Goal: Task Accomplishment & Management: Manage account settings

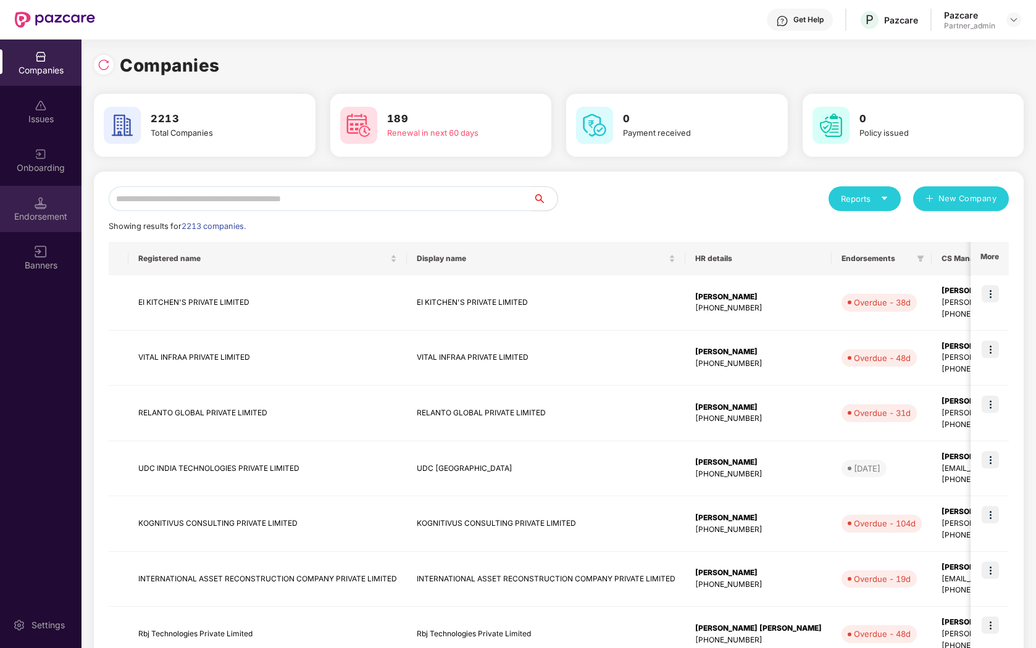
click at [31, 203] on div "Endorsement" at bounding box center [40, 209] width 81 height 46
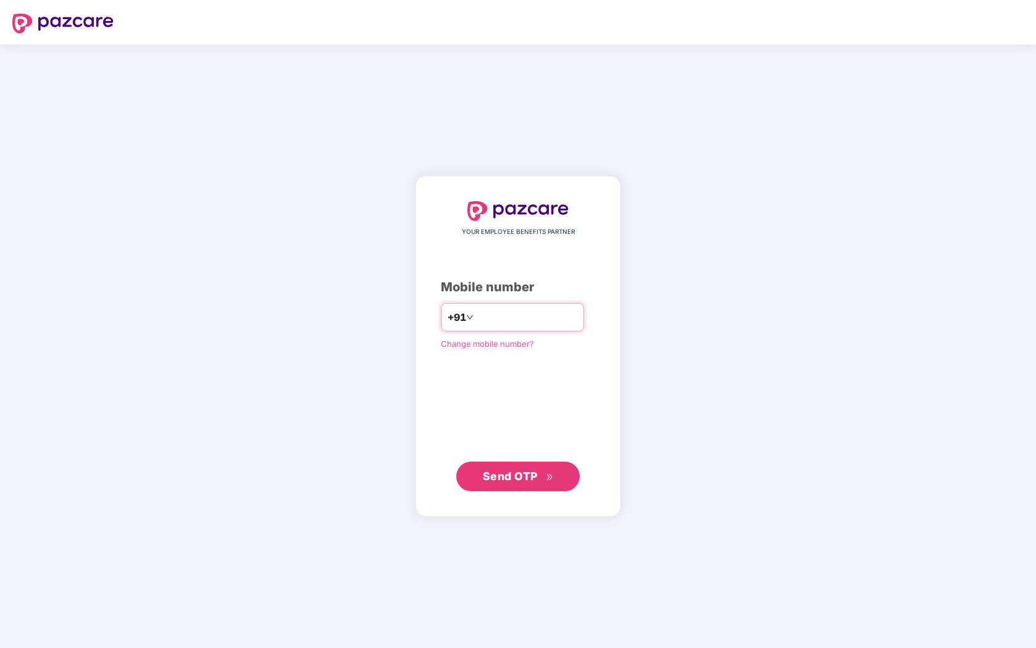
type input "**********"
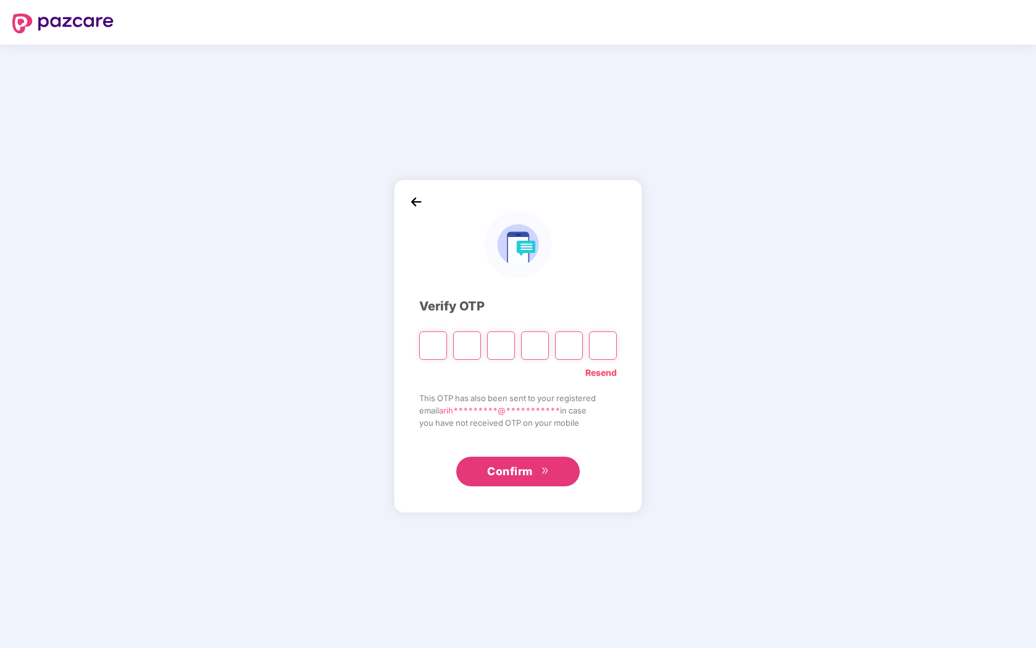
type input "*"
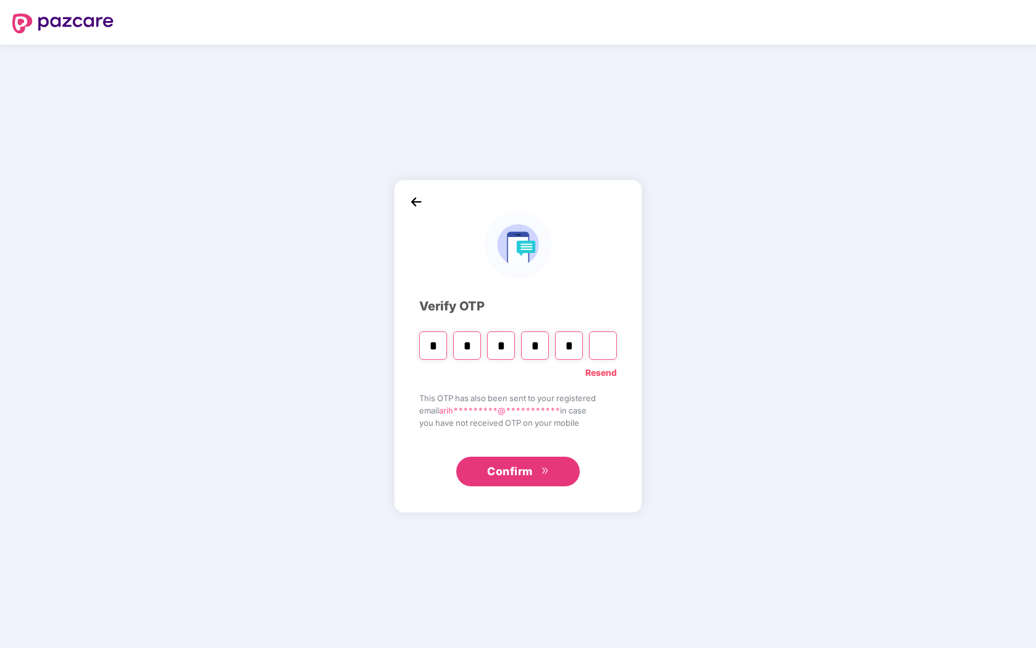
type input "*"
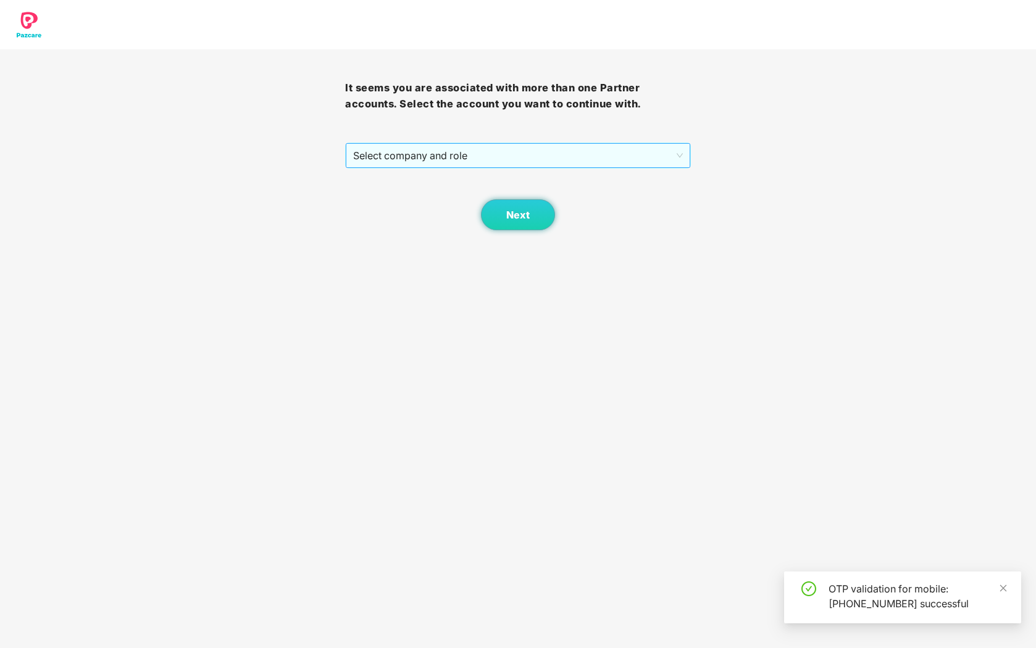
click at [600, 148] on span "Select company and role" at bounding box center [517, 155] width 329 height 23
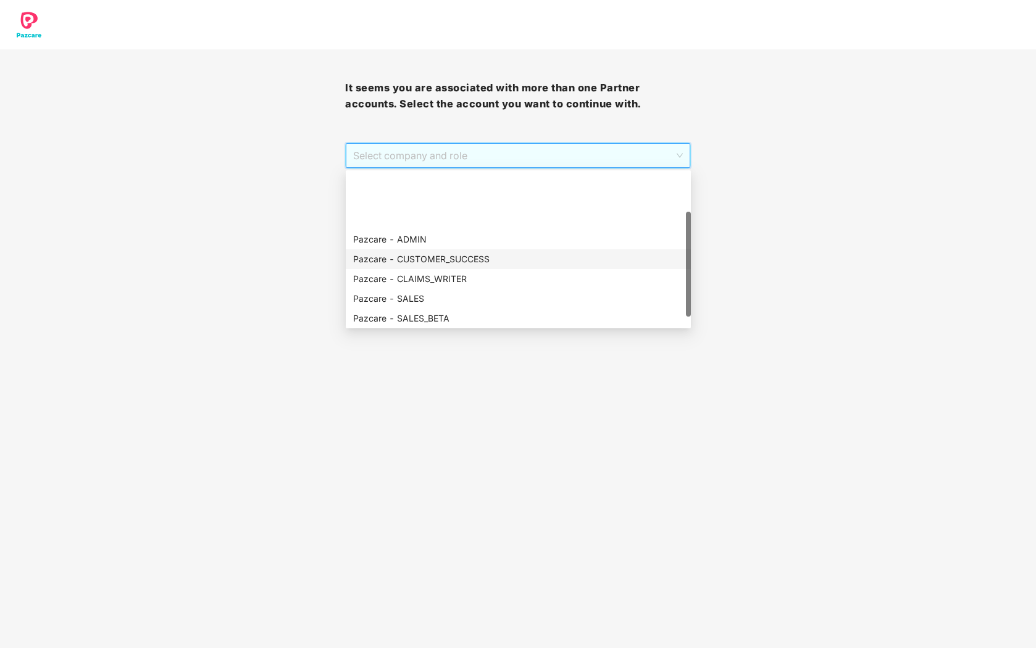
scroll to position [79, 0]
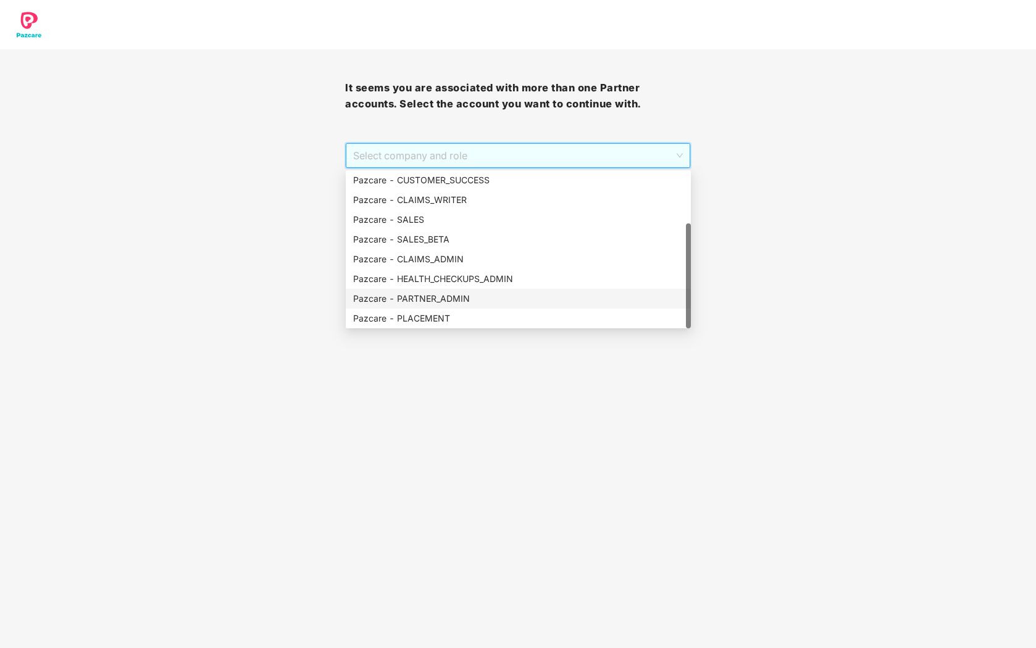
click at [493, 301] on div "Pazcare - PARTNER_ADMIN" at bounding box center [518, 299] width 330 height 14
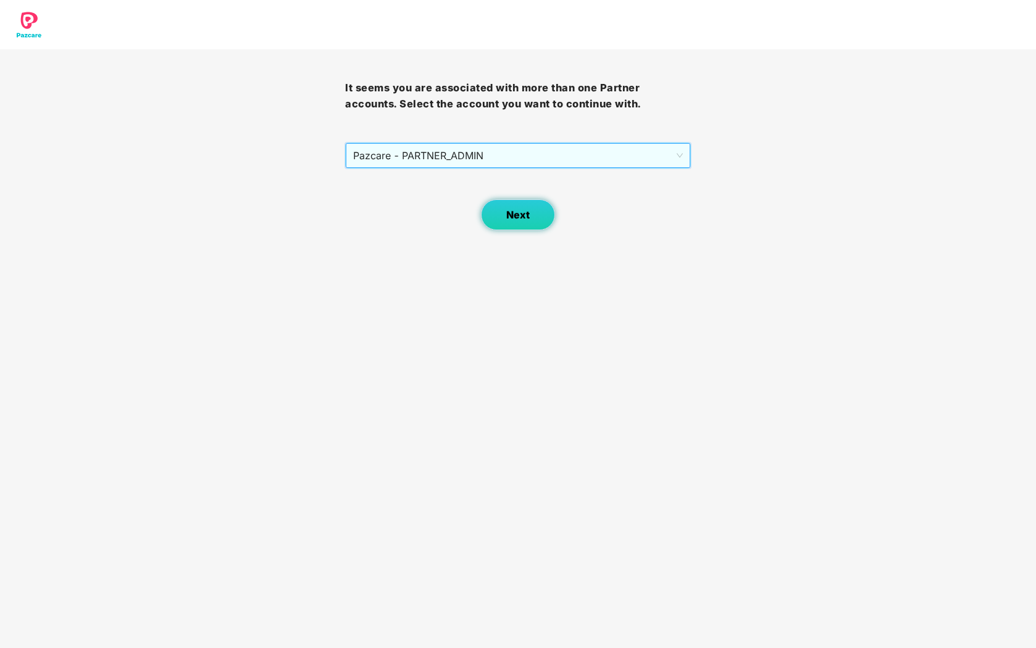
click at [510, 225] on button "Next" at bounding box center [518, 214] width 74 height 31
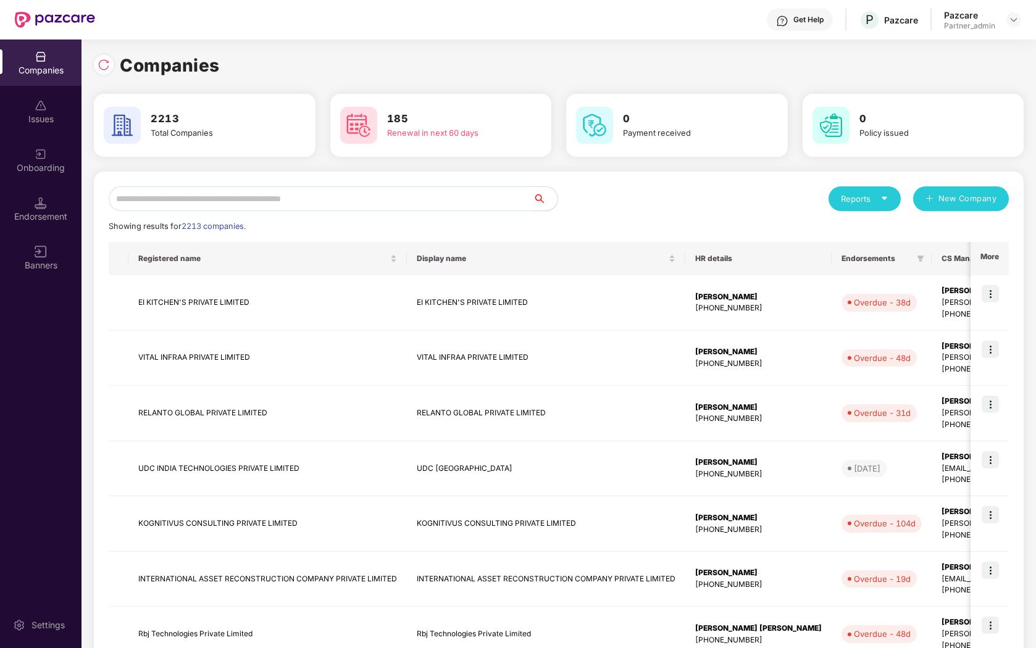
click at [46, 210] on div "Endorsement" at bounding box center [40, 216] width 81 height 12
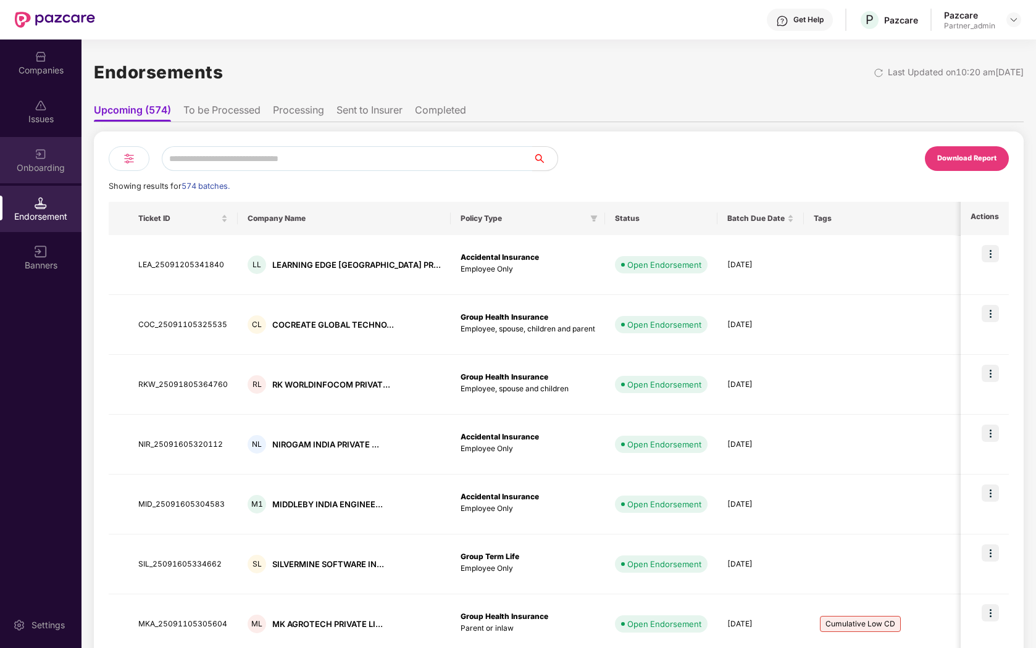
click at [41, 162] on div "Onboarding" at bounding box center [40, 168] width 81 height 12
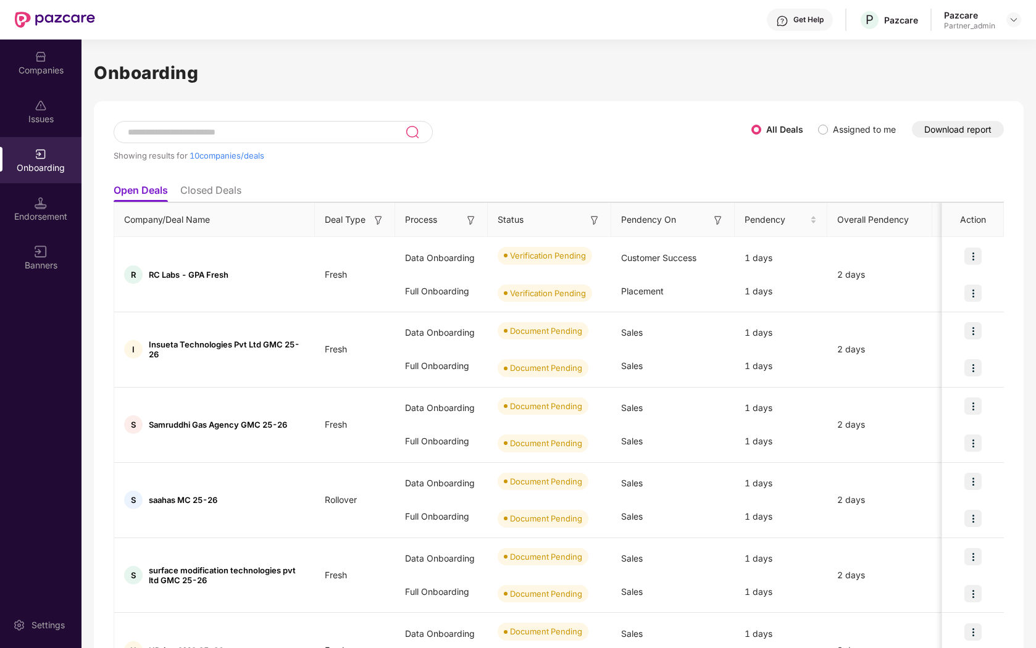
click at [230, 134] on input at bounding box center [266, 132] width 278 height 10
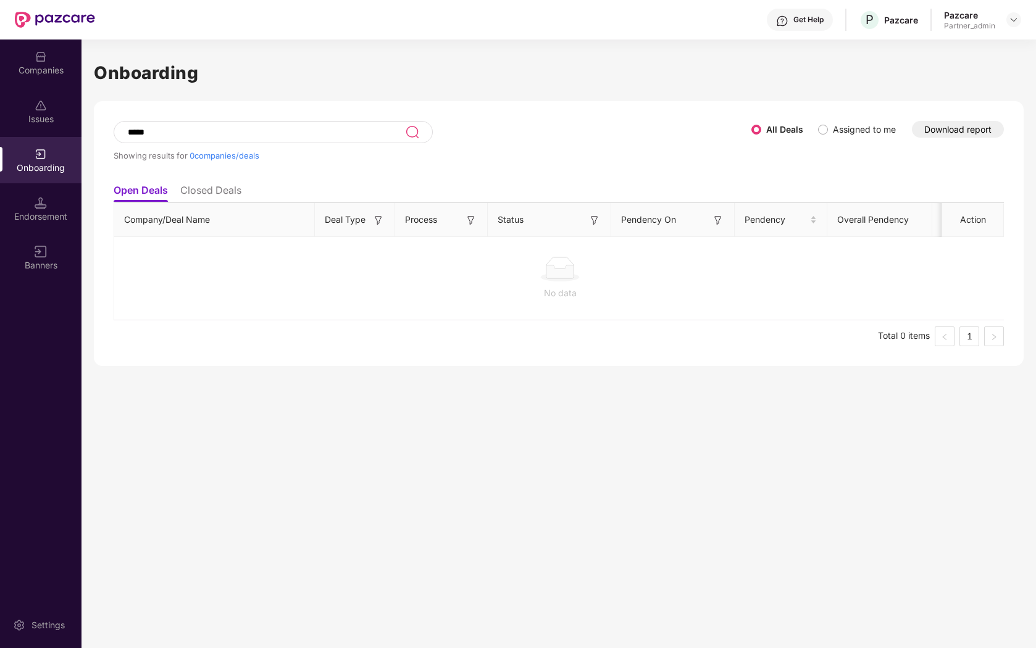
type input "*****"
click at [192, 193] on li "Closed Deals" at bounding box center [210, 193] width 61 height 18
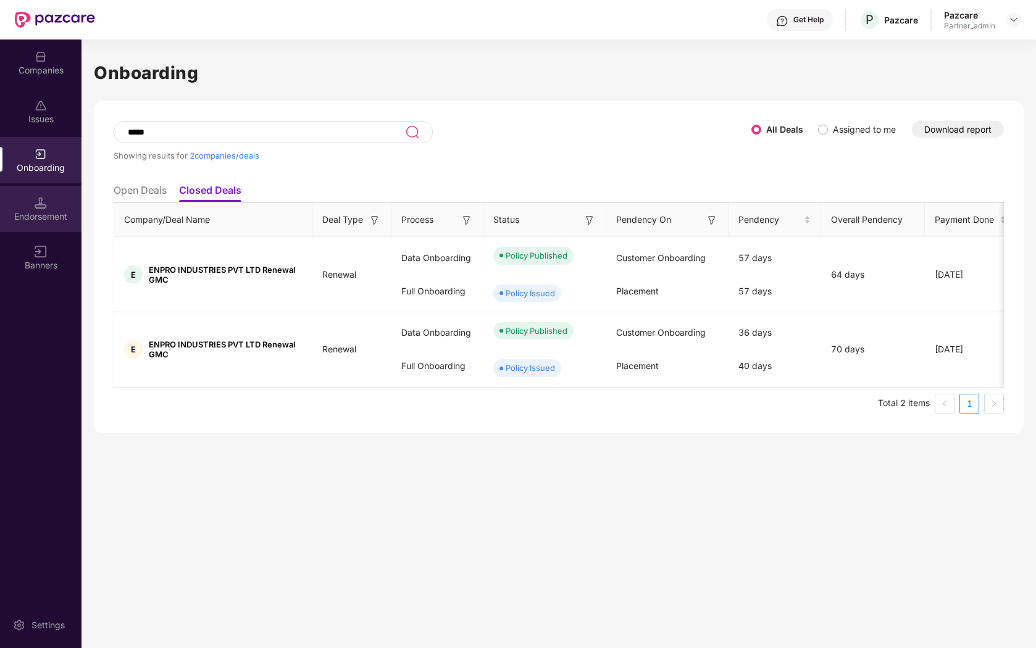
click at [22, 211] on div "Endorsement" at bounding box center [40, 216] width 81 height 12
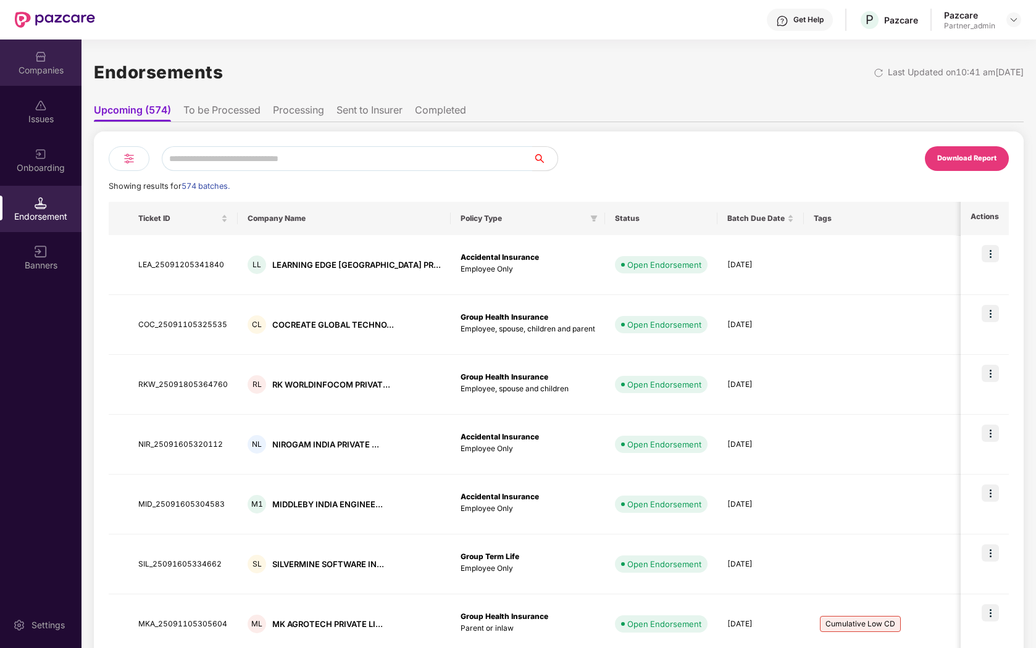
click at [41, 82] on div "Companies" at bounding box center [40, 63] width 81 height 46
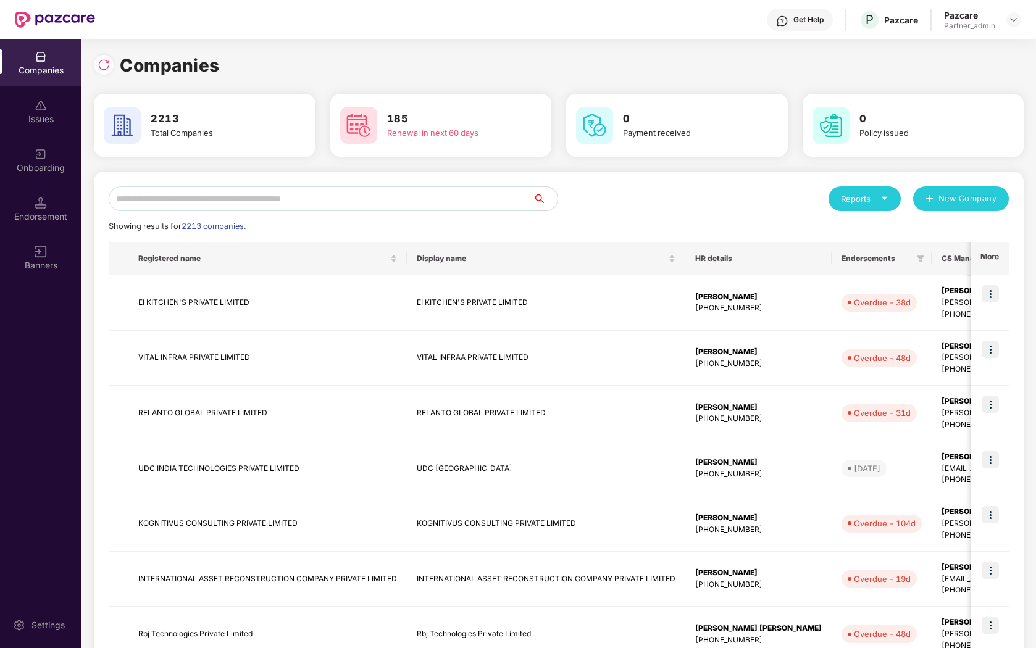
click at [185, 197] on input "text" at bounding box center [321, 198] width 424 height 25
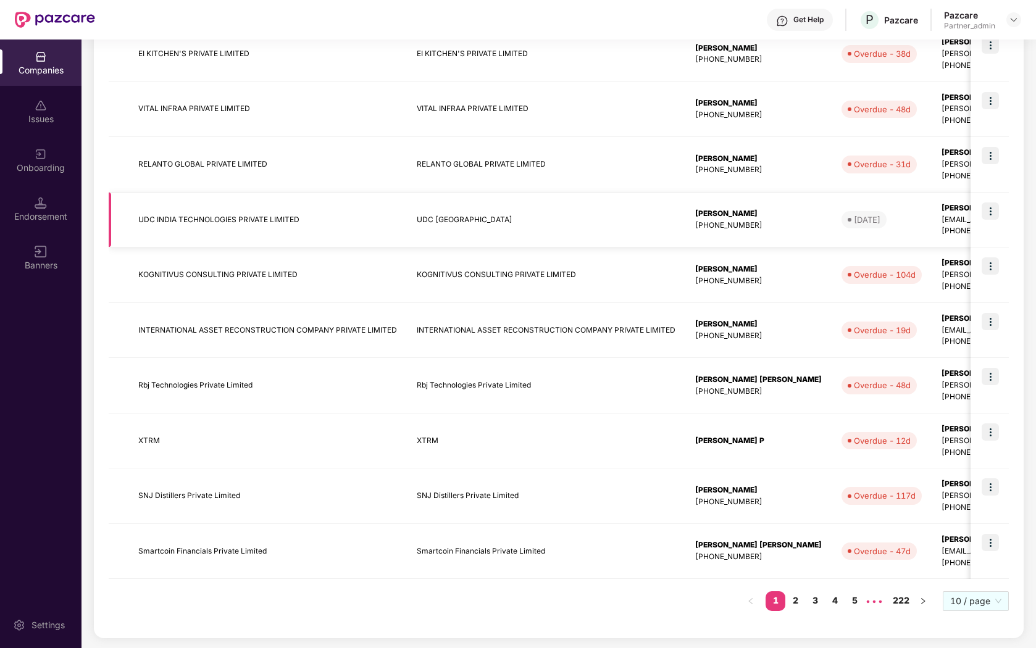
scroll to position [0, 0]
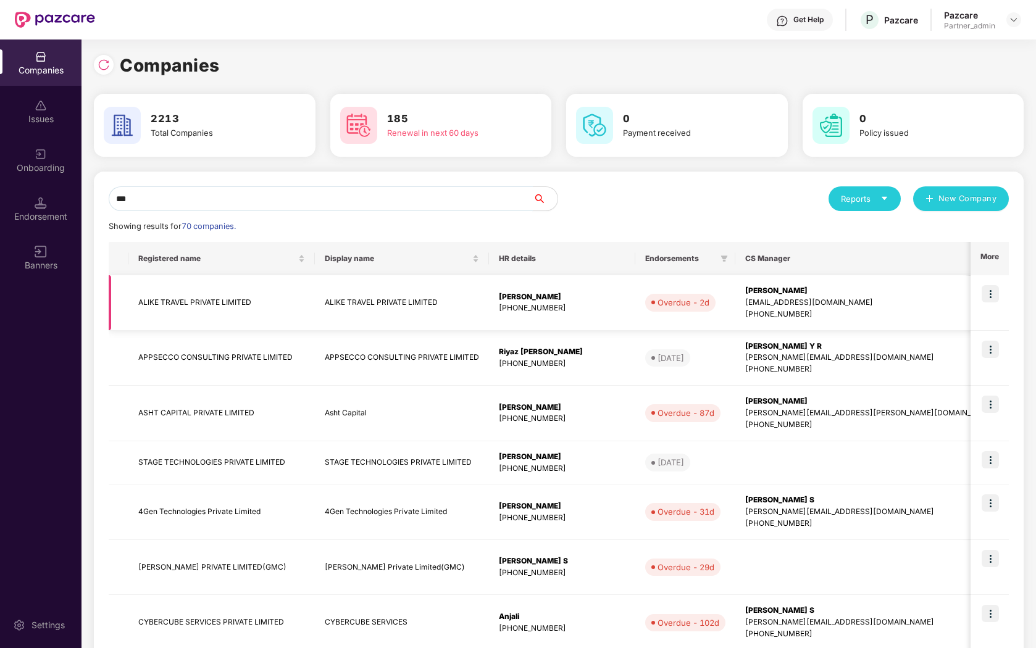
type input "***"
click at [992, 298] on img at bounding box center [989, 293] width 17 height 17
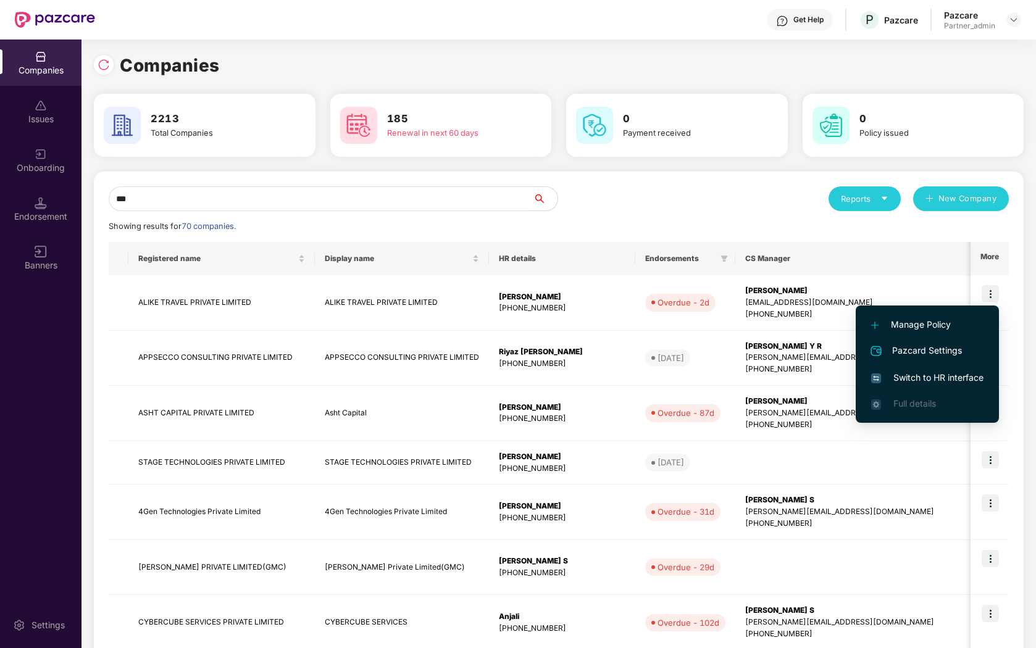
click at [940, 372] on span "Switch to HR interface" at bounding box center [927, 378] width 112 height 14
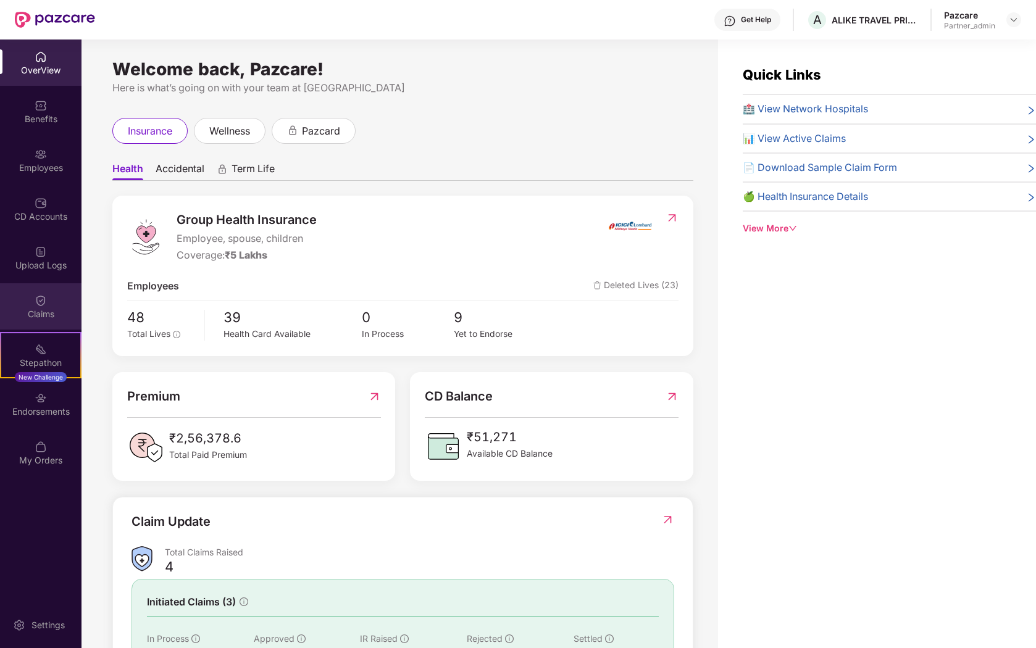
click at [35, 315] on div "Claims" at bounding box center [40, 314] width 81 height 12
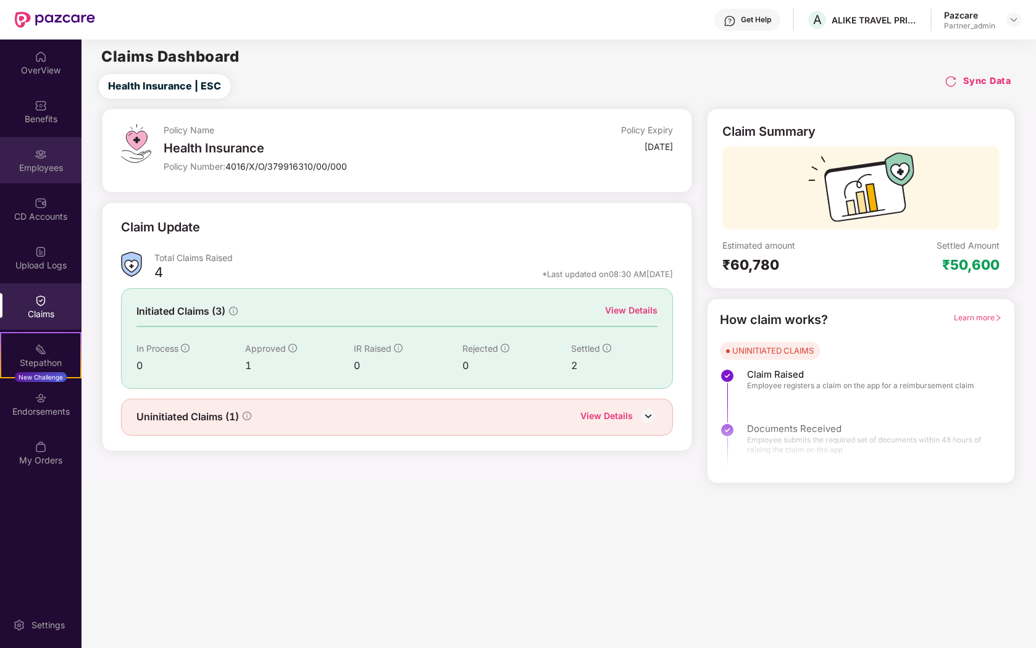
click at [64, 157] on div "Employees" at bounding box center [40, 160] width 81 height 46
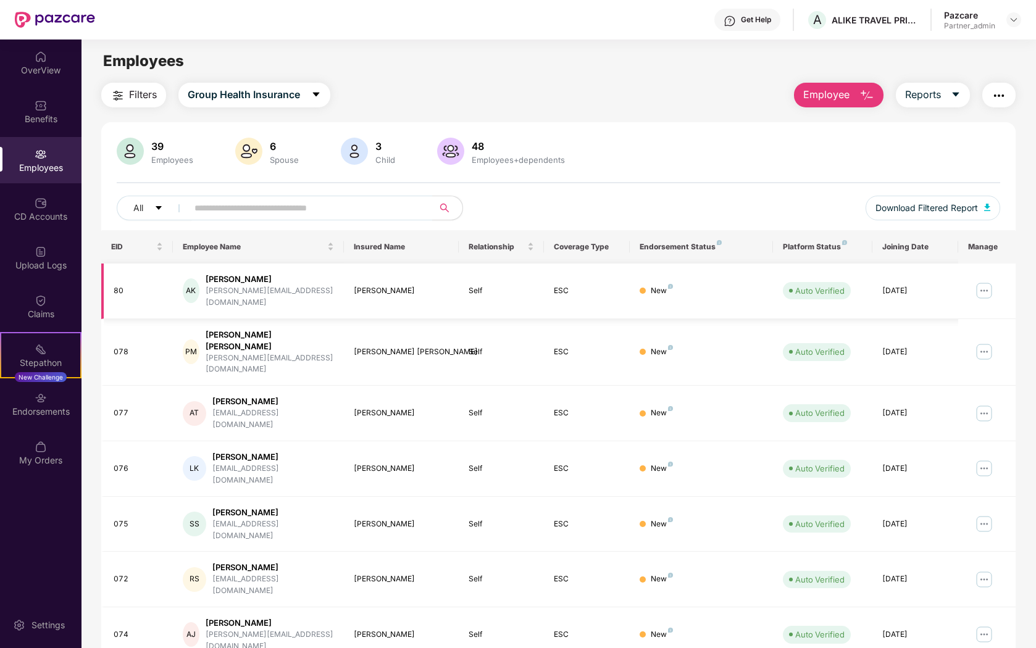
click at [984, 286] on img at bounding box center [984, 291] width 20 height 20
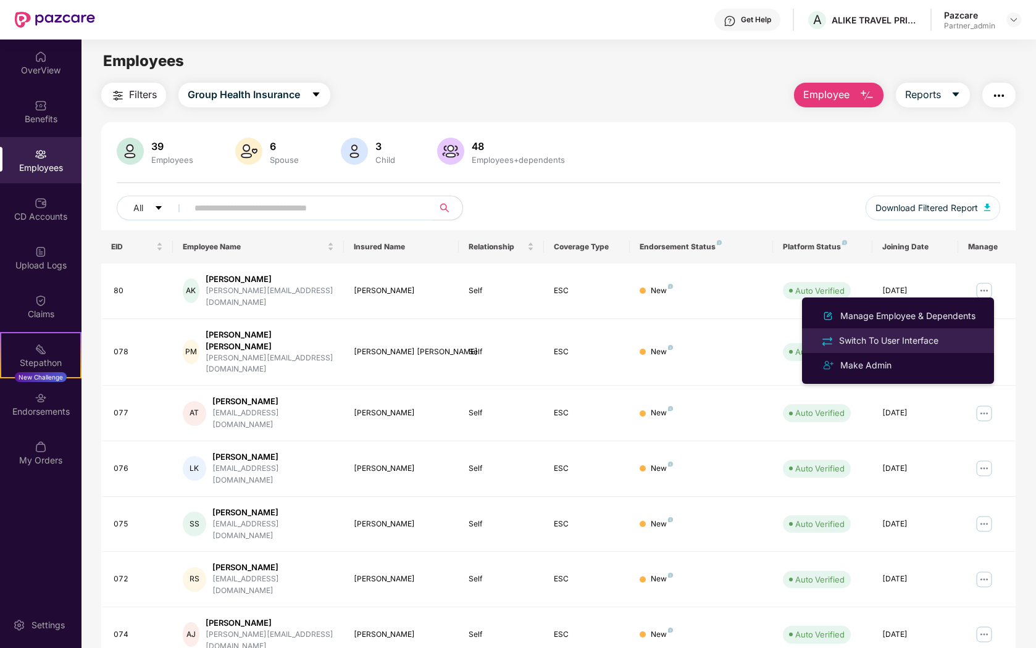
click at [952, 337] on div "Switch To User Interface" at bounding box center [898, 340] width 160 height 14
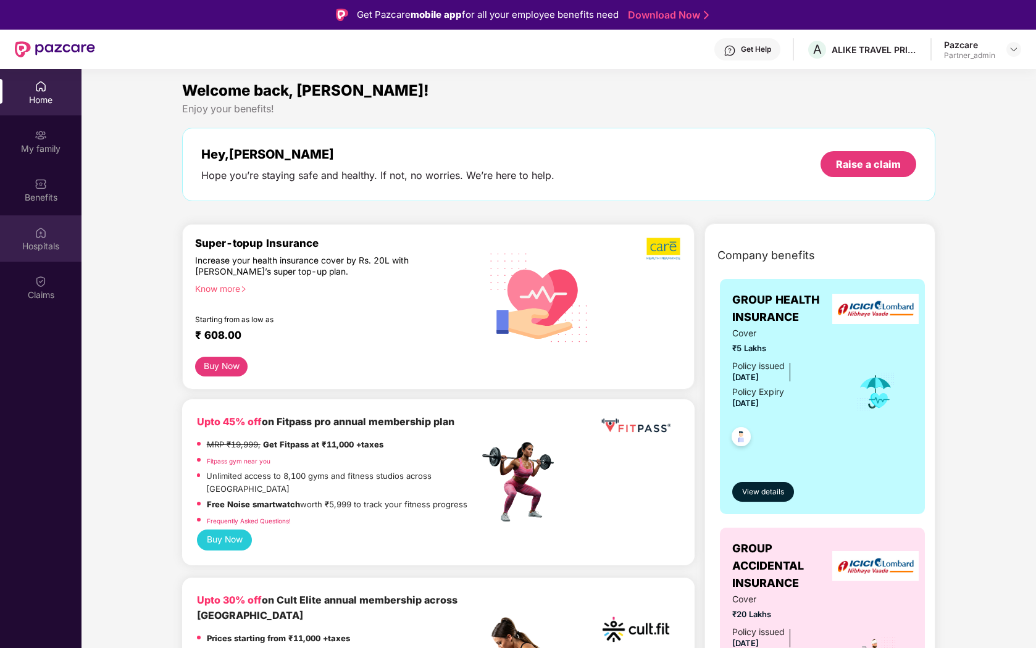
click at [40, 227] on img at bounding box center [41, 233] width 12 height 12
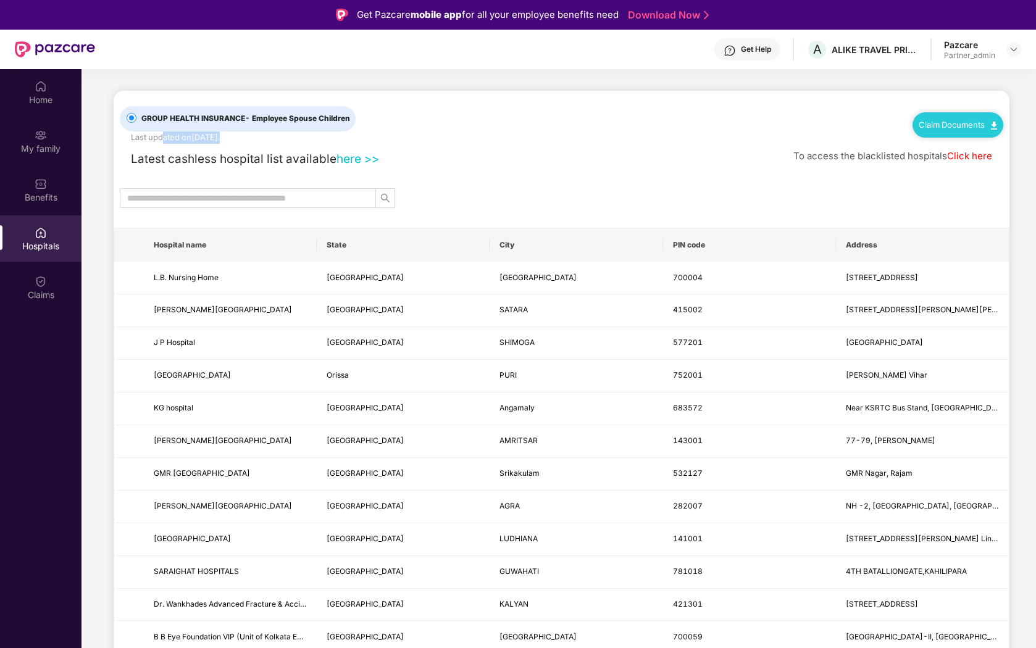
drag, startPoint x: 162, startPoint y: 139, endPoint x: 281, endPoint y: 138, distance: 118.5
click at [282, 138] on div "GROUP HEALTH INSURANCE - Employee Spouse Children Last updated on [DATE] ." at bounding box center [253, 117] width 267 height 53
click at [366, 134] on div "GROUP HEALTH INSURANCE - Employee Spouse Children Last updated on [DATE] ." at bounding box center [253, 117] width 267 height 53
drag, startPoint x: 131, startPoint y: 138, endPoint x: 316, endPoint y: 138, distance: 185.2
click at [316, 138] on div "GROUP HEALTH INSURANCE - Employee Spouse Children Last updated on [DATE] ." at bounding box center [253, 117] width 267 height 53
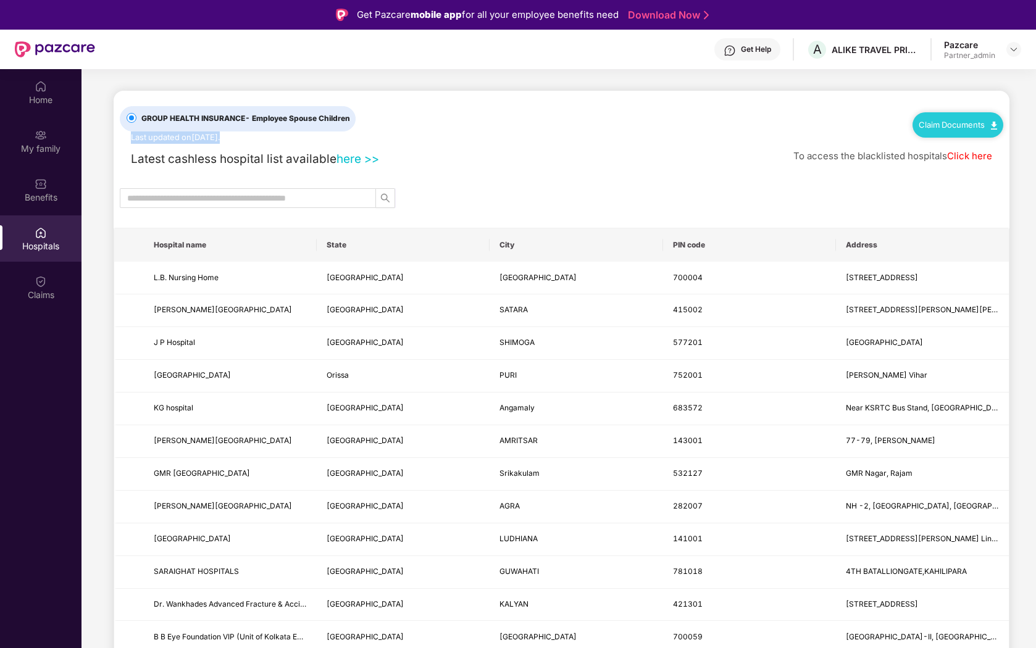
click at [317, 138] on div "GROUP HEALTH INSURANCE - Employee Spouse Children Last updated on [DATE] ." at bounding box center [253, 117] width 267 height 53
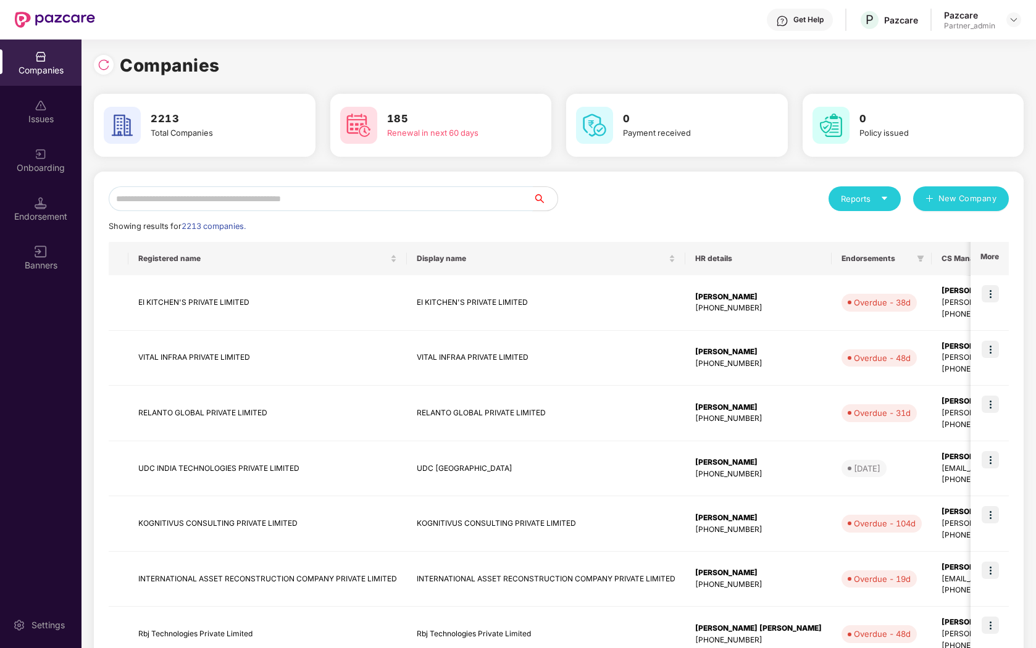
click at [152, 198] on input "text" at bounding box center [321, 198] width 424 height 25
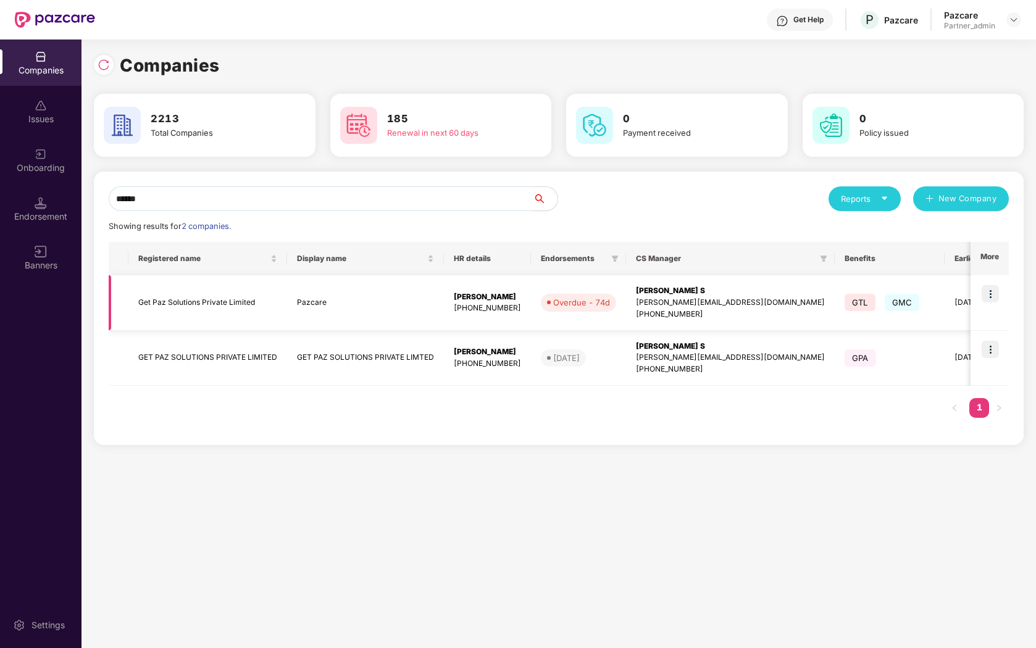
type input "******"
click at [988, 293] on img at bounding box center [989, 293] width 17 height 17
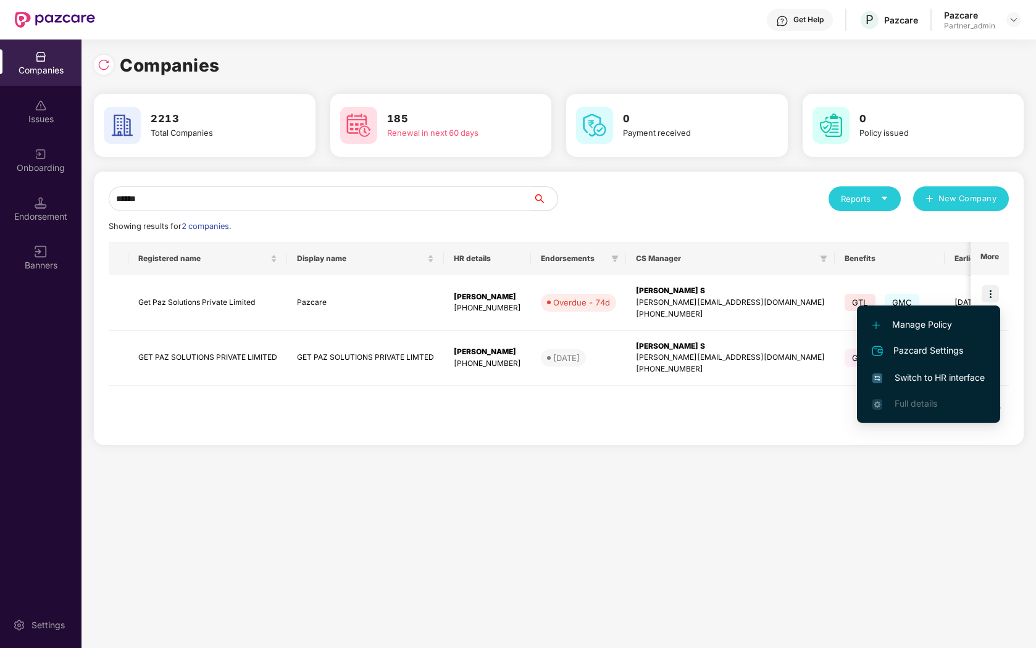
click at [930, 386] on li "Switch to HR interface" at bounding box center [928, 378] width 143 height 26
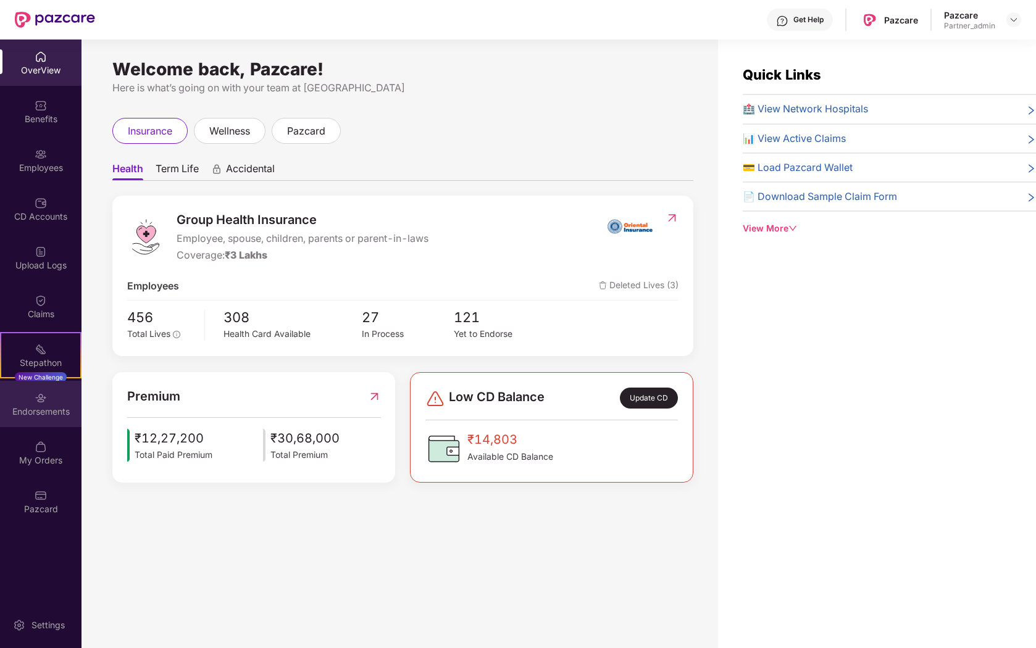
click at [39, 400] on img at bounding box center [41, 398] width 12 height 12
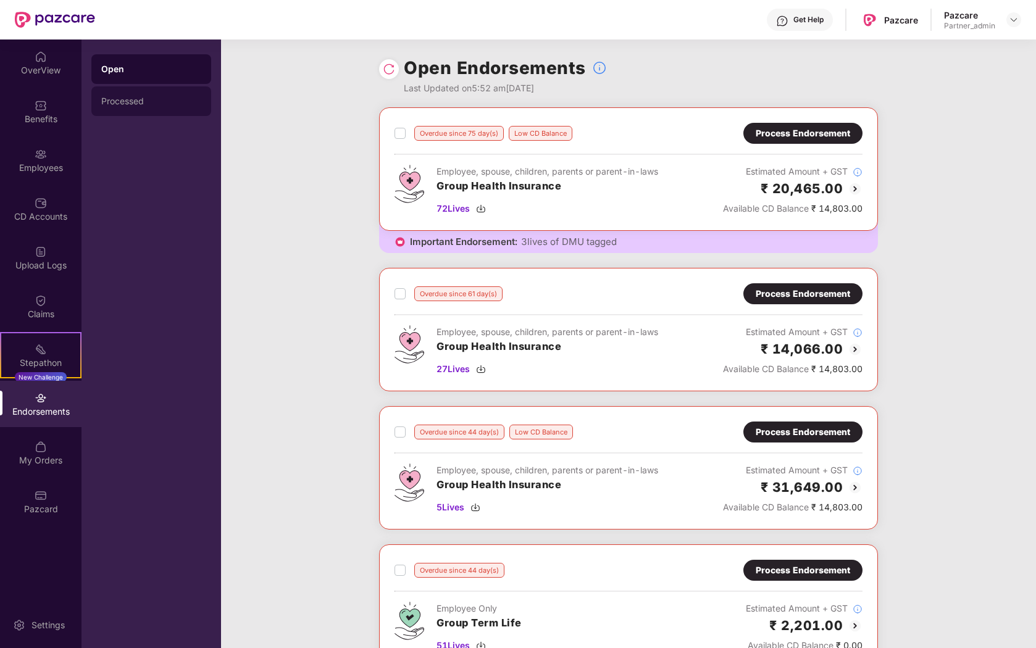
click at [149, 99] on div "Processed" at bounding box center [151, 101] width 100 height 10
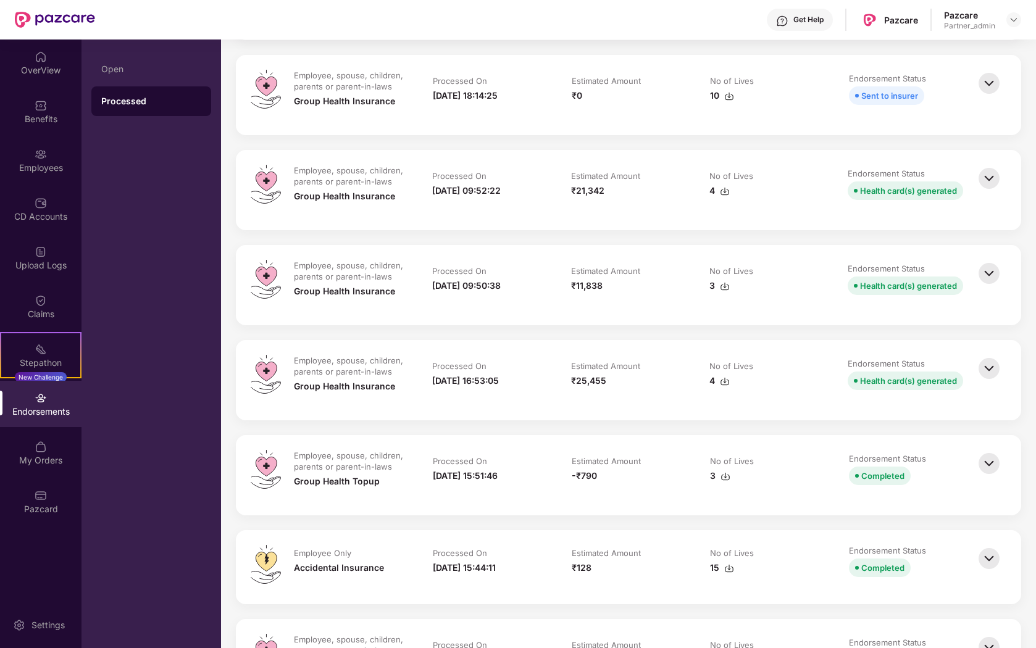
scroll to position [1751, 0]
click at [991, 285] on img at bounding box center [988, 271] width 27 height 27
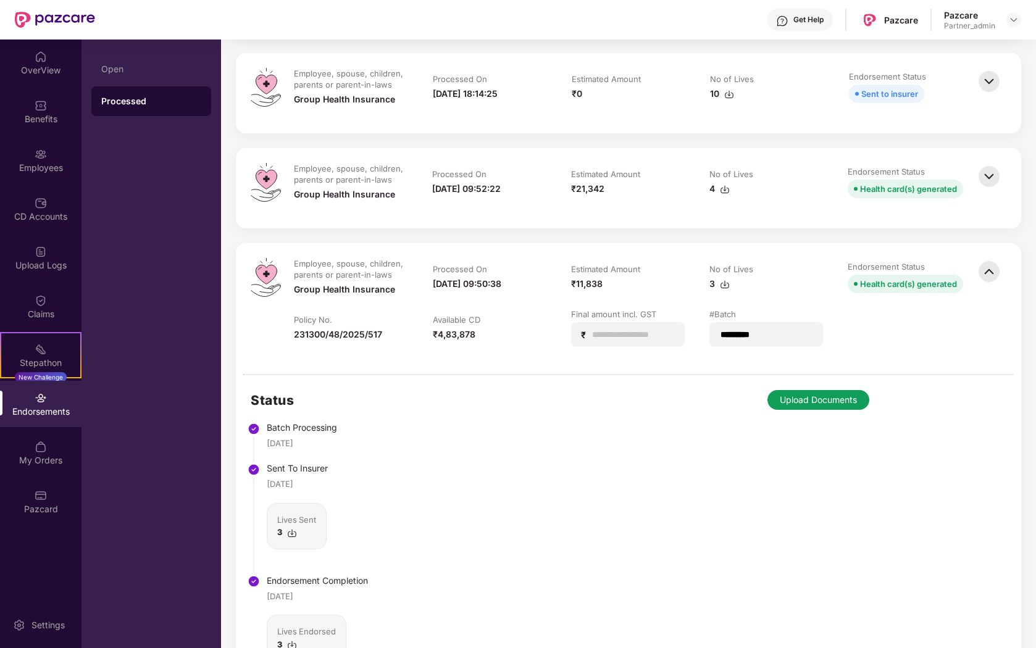
scroll to position [1849, 0]
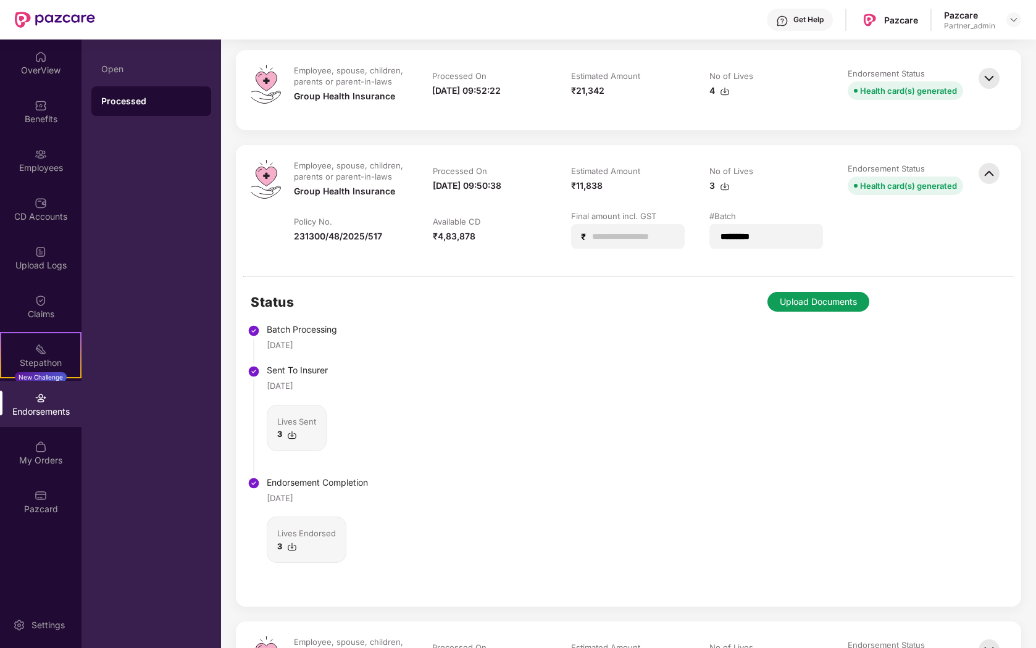
click at [983, 185] on img at bounding box center [988, 173] width 27 height 27
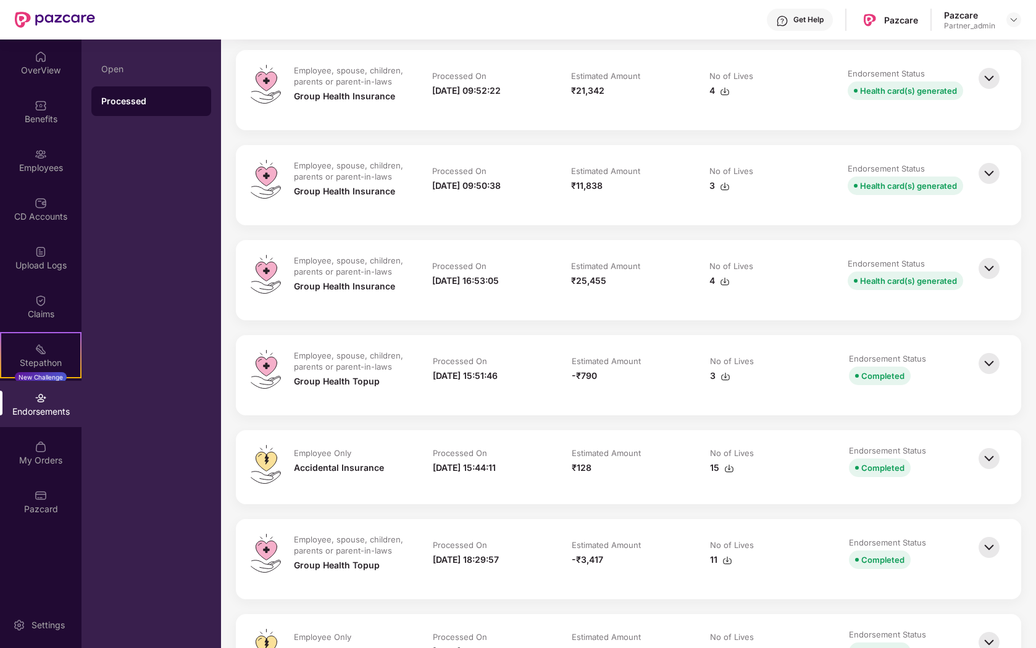
scroll to position [1945, 0]
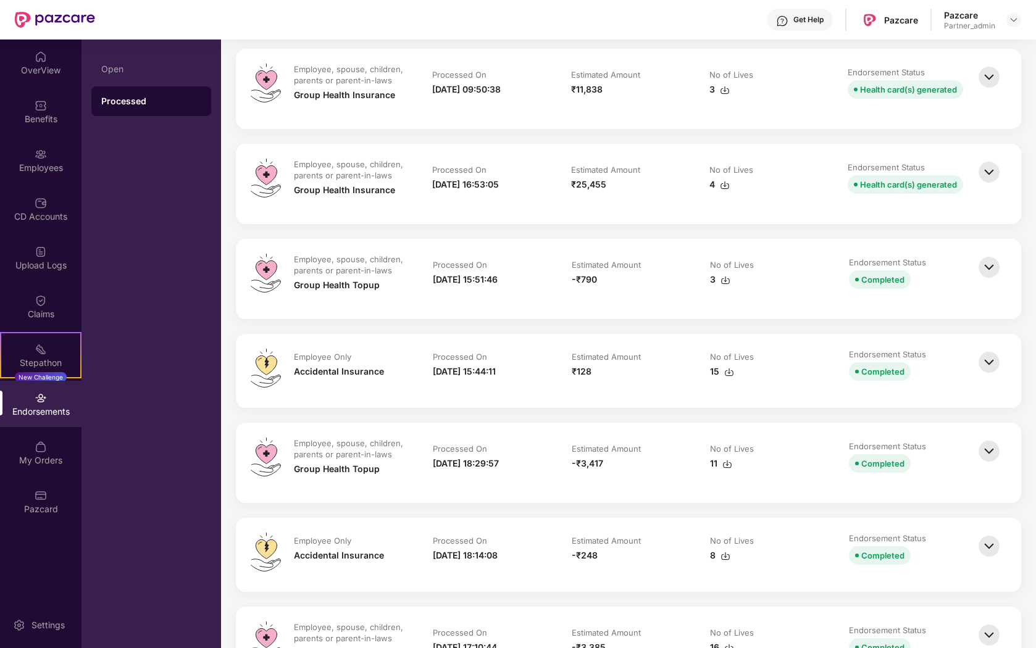
click at [986, 280] on img at bounding box center [988, 267] width 27 height 27
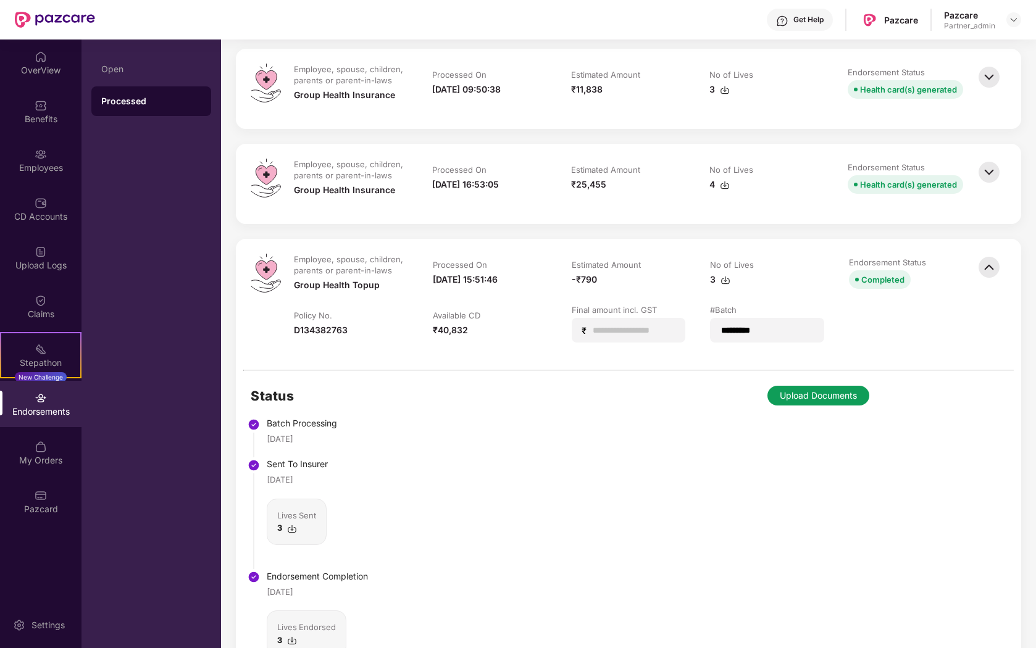
click at [978, 281] on img at bounding box center [988, 267] width 27 height 27
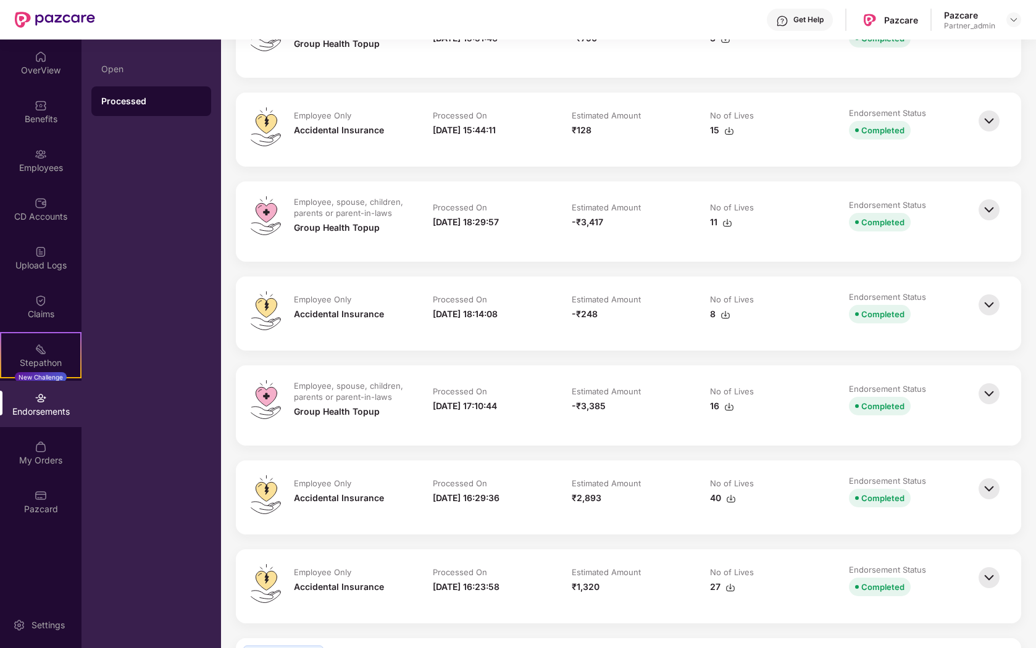
scroll to position [2167, 0]
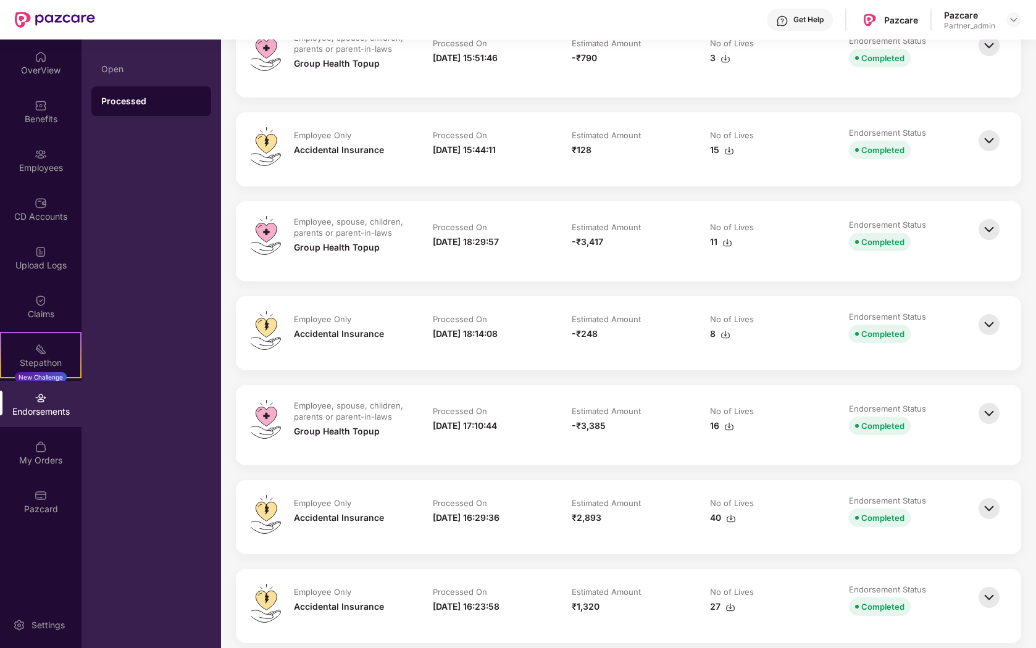
click at [993, 241] on img at bounding box center [988, 229] width 27 height 27
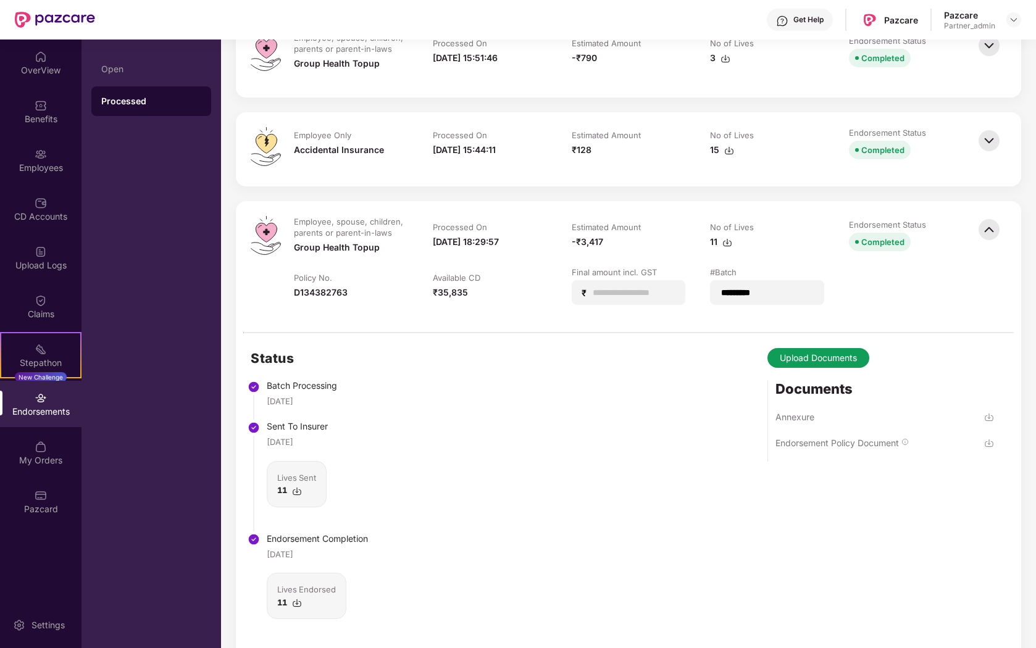
click at [983, 149] on img at bounding box center [988, 140] width 27 height 27
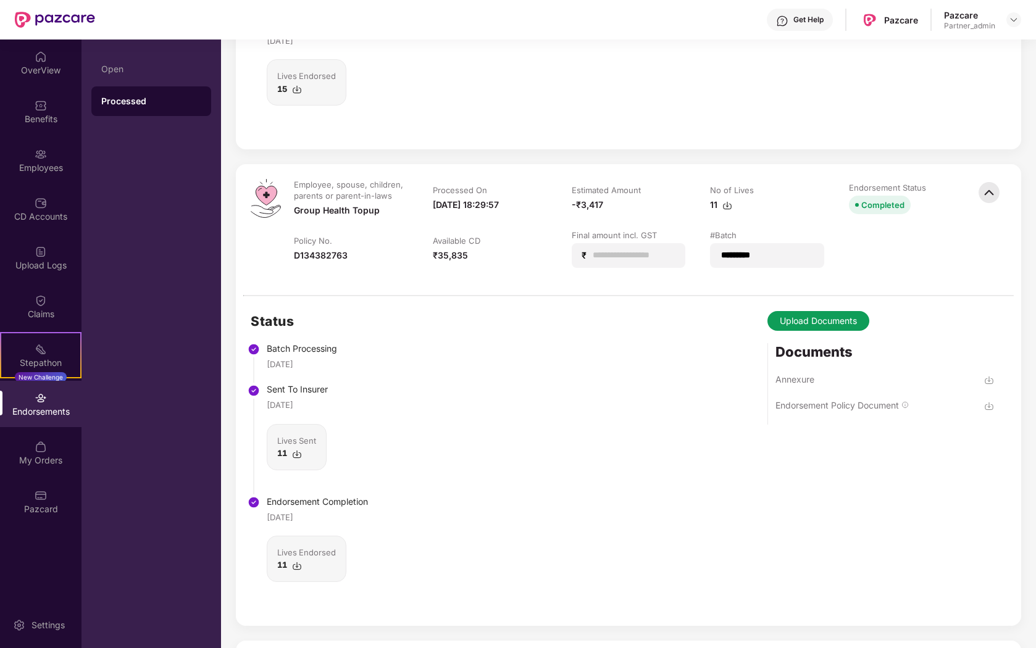
scroll to position [2591, 0]
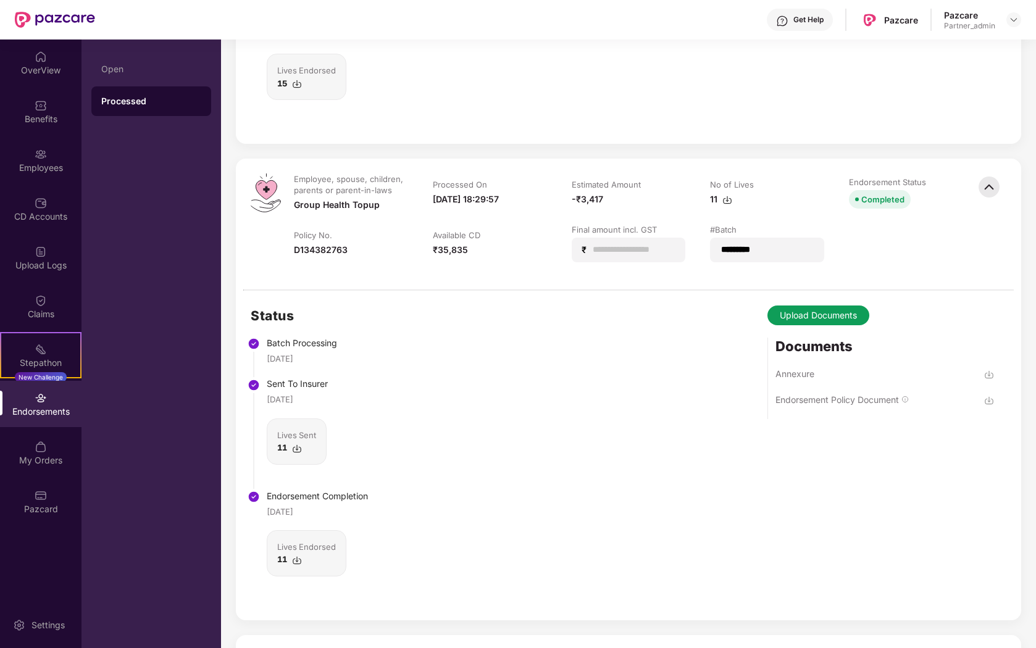
click at [987, 201] on img at bounding box center [988, 186] width 27 height 27
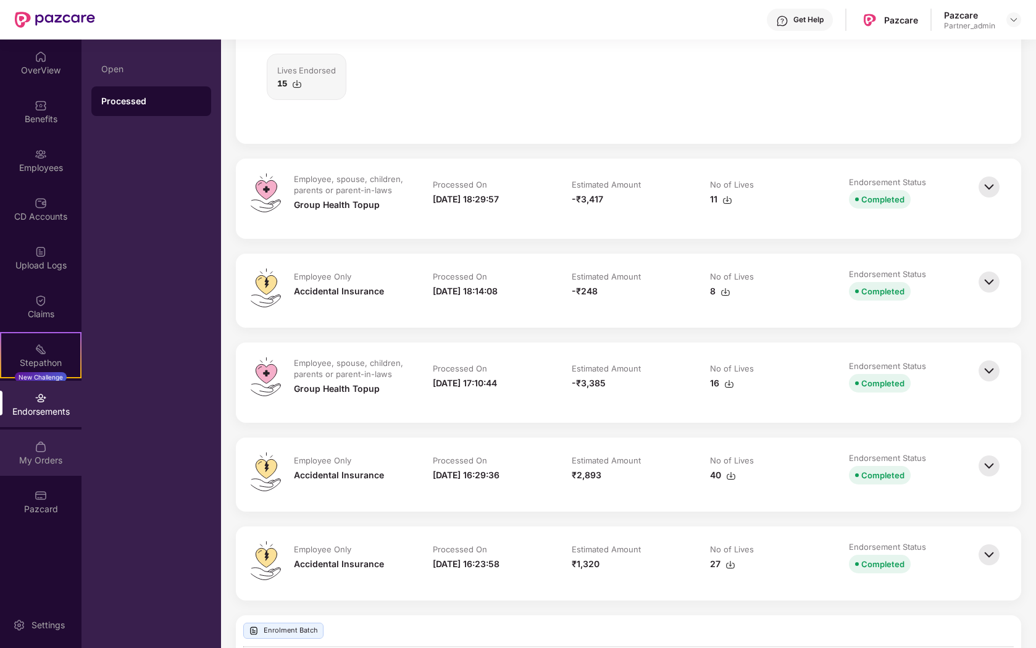
scroll to position [2592, 0]
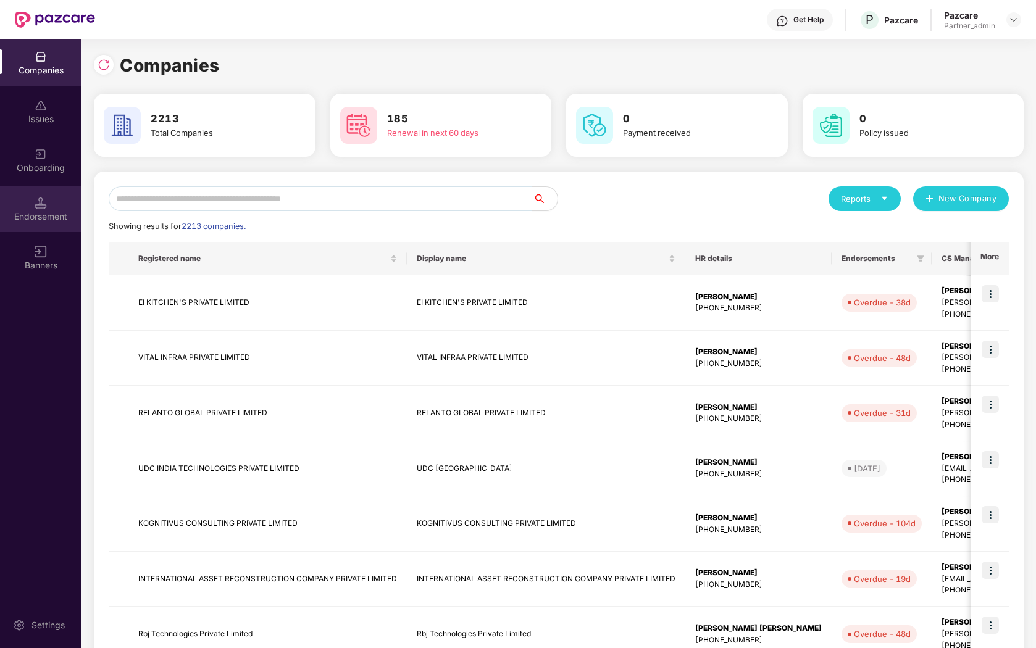
click at [41, 199] on img at bounding box center [41, 203] width 12 height 12
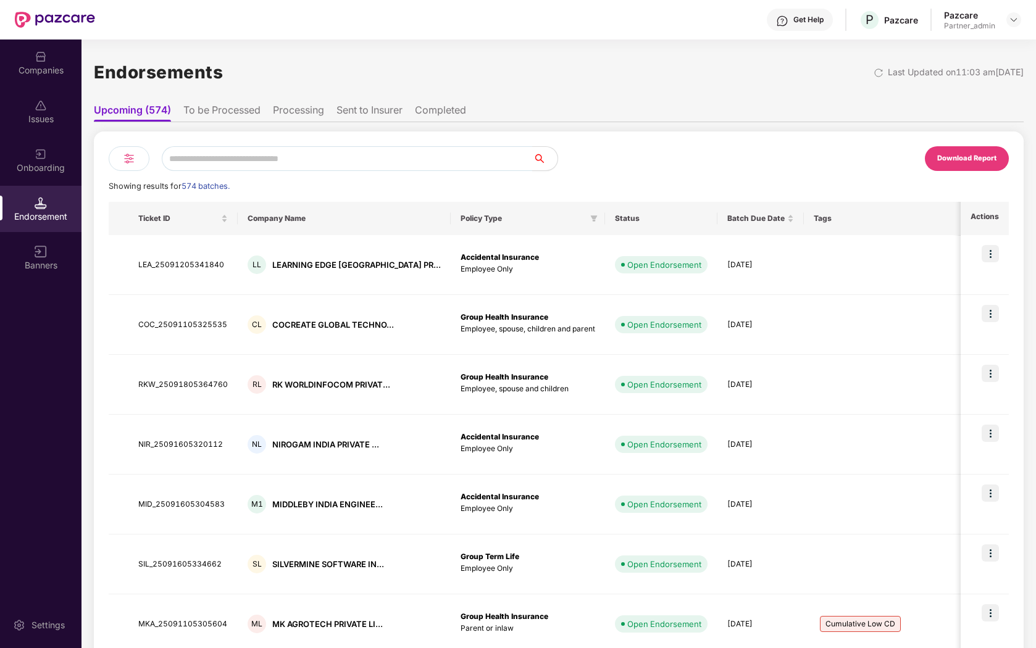
click at [438, 111] on li "Completed" at bounding box center [440, 113] width 51 height 18
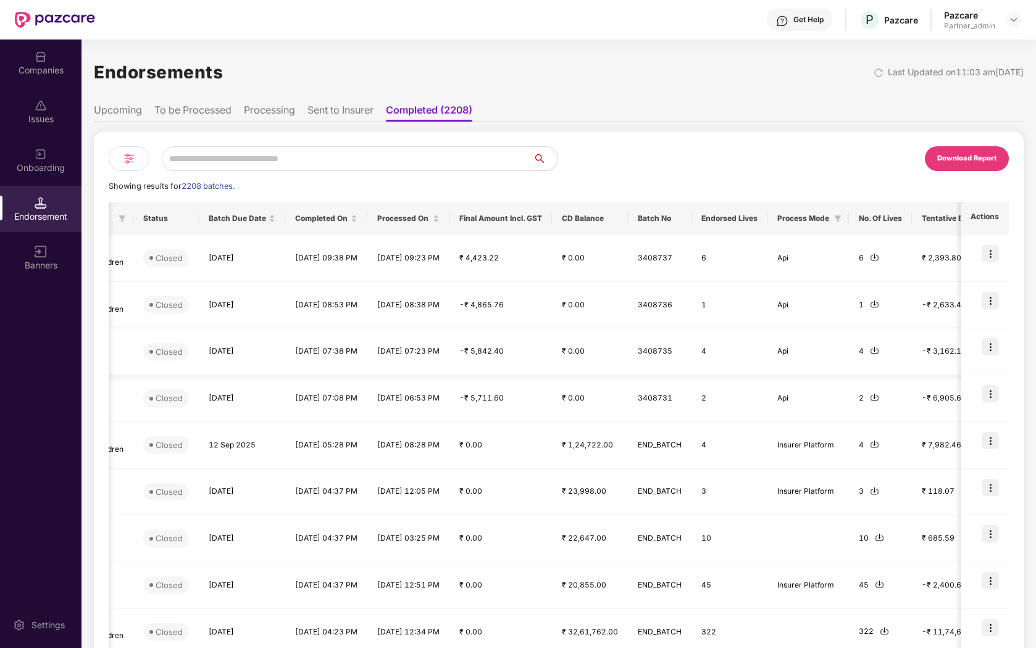
scroll to position [0, 0]
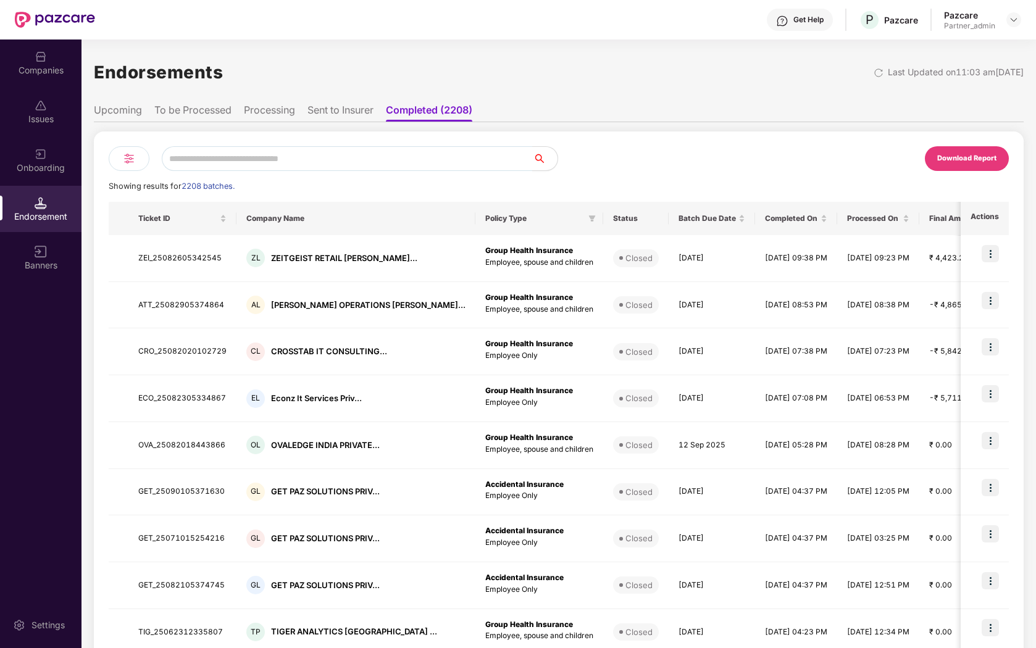
click at [342, 106] on li "Sent to Insurer" at bounding box center [340, 113] width 66 height 18
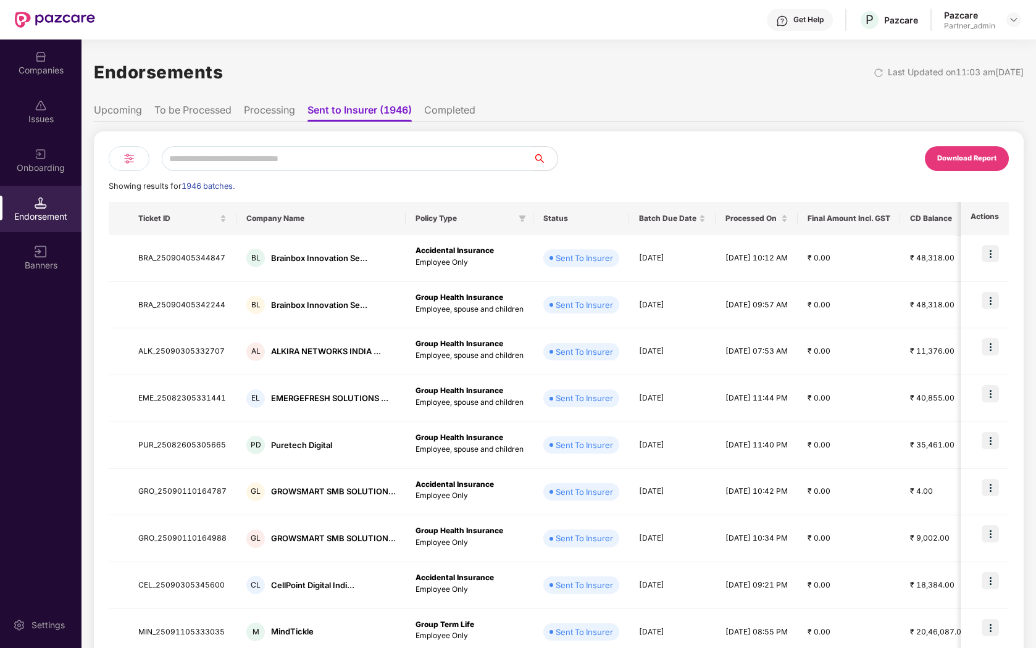
click at [260, 104] on li "Processing" at bounding box center [269, 113] width 51 height 18
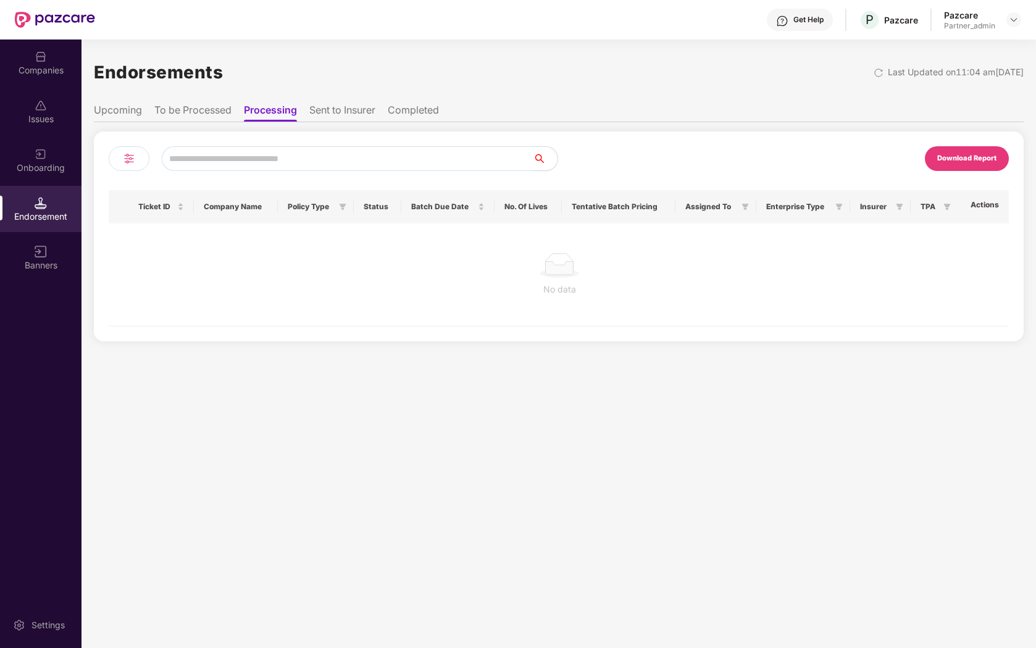
click at [200, 111] on li "To be Processed" at bounding box center [192, 113] width 77 height 18
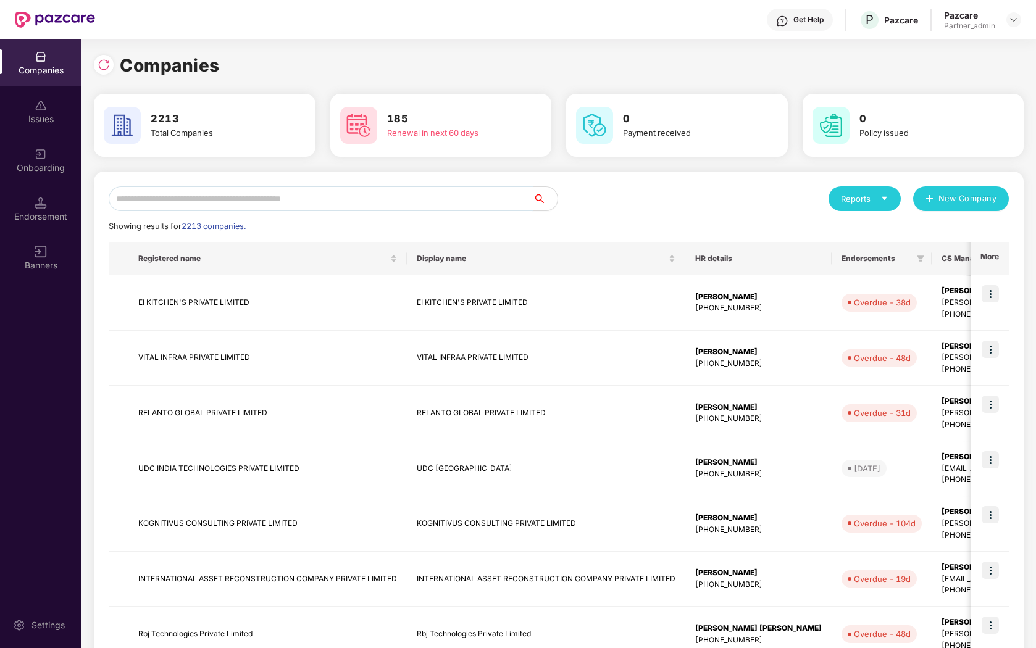
click at [290, 207] on input "text" at bounding box center [321, 198] width 424 height 25
click at [988, 293] on img at bounding box center [989, 293] width 17 height 17
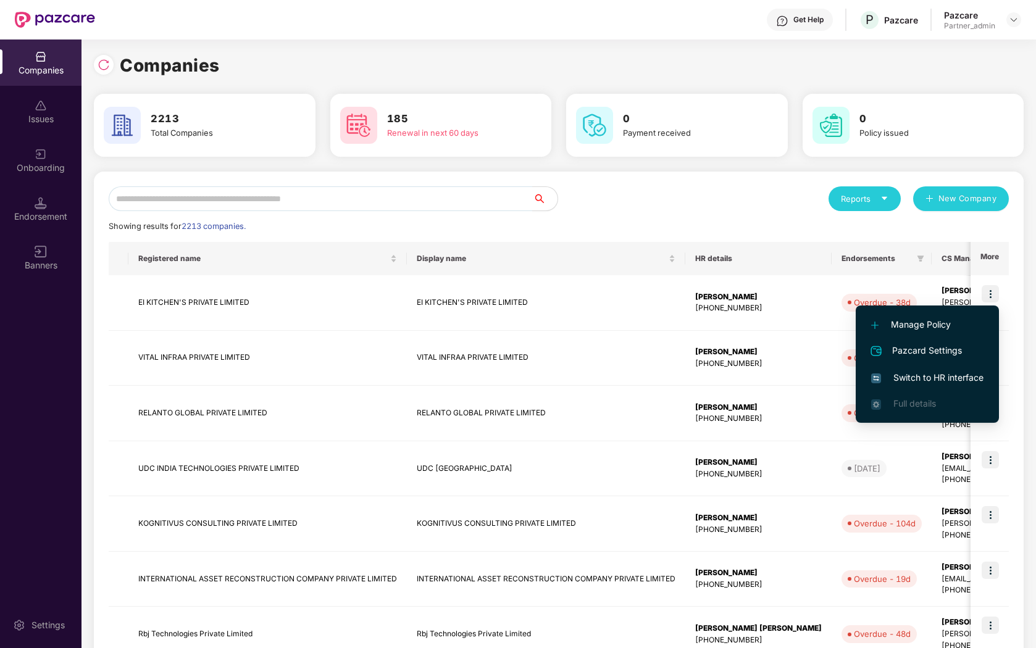
click at [915, 379] on span "Switch to HR interface" at bounding box center [927, 378] width 112 height 14
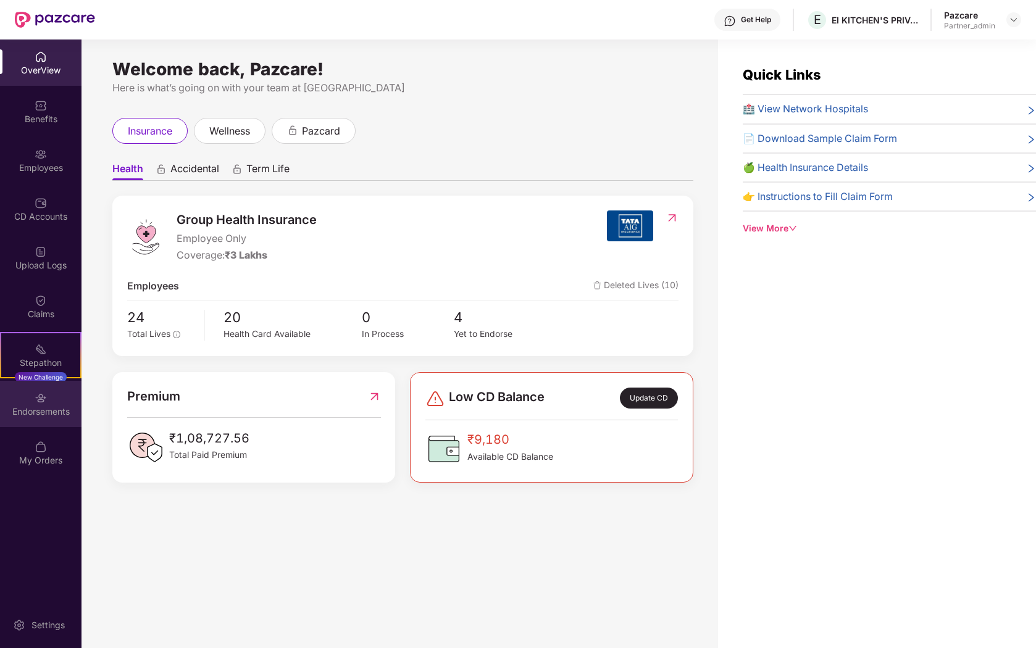
click at [42, 415] on div "Endorsements" at bounding box center [40, 412] width 81 height 12
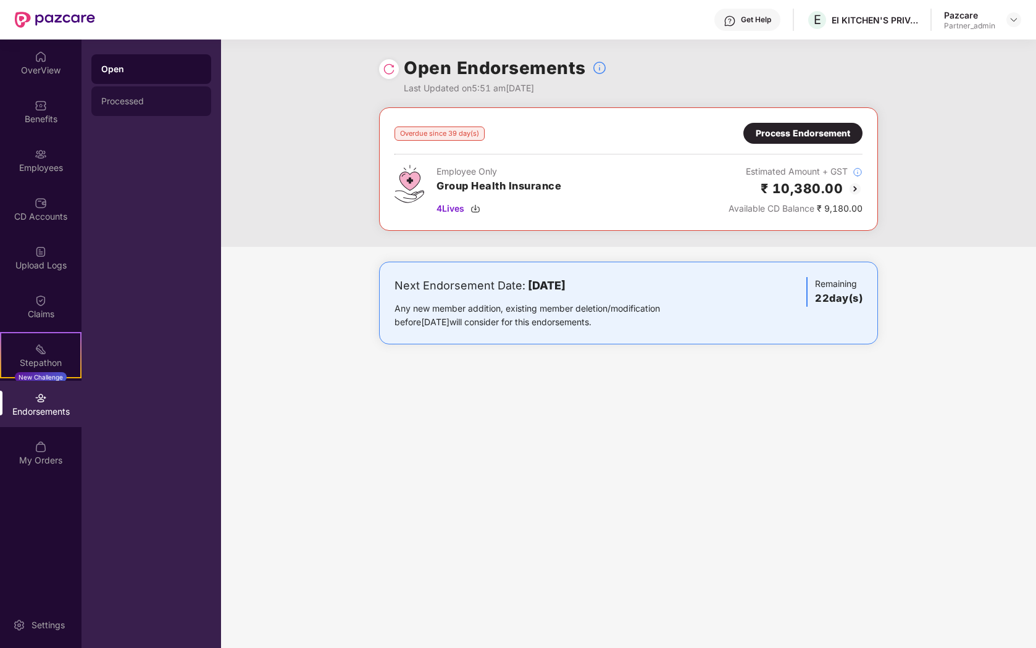
click at [151, 103] on div "Processed" at bounding box center [151, 101] width 100 height 10
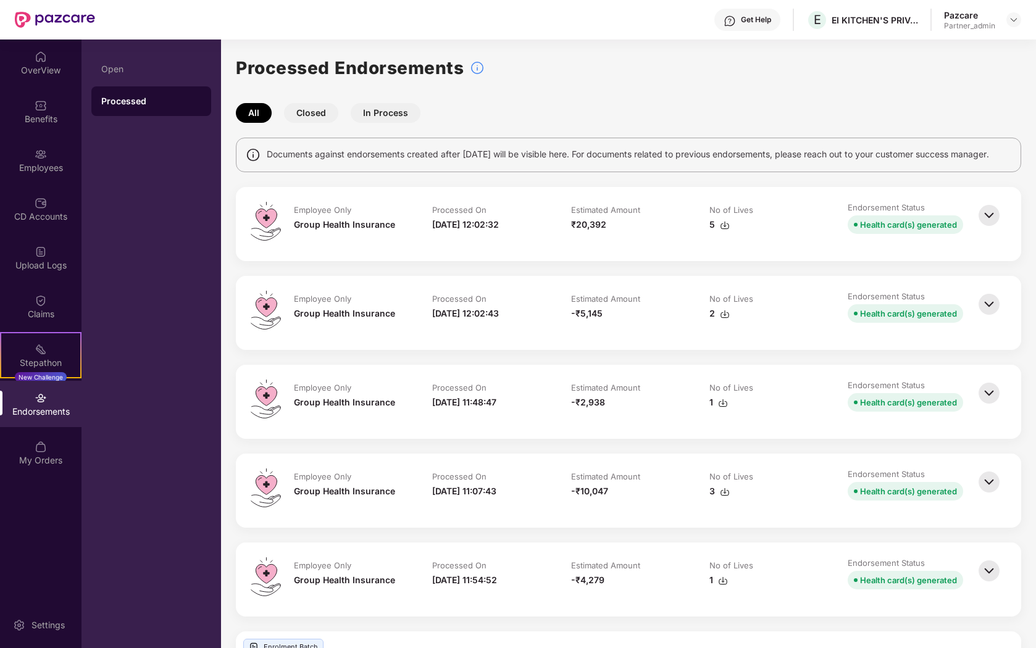
click at [1001, 406] on div at bounding box center [990, 402] width 31 height 44
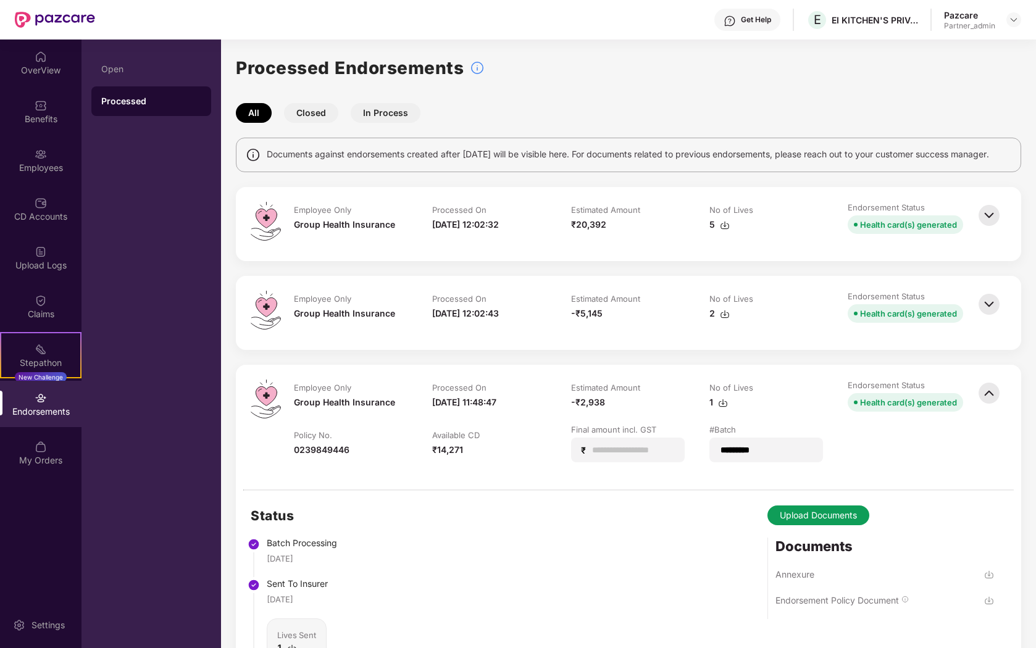
click at [987, 314] on img at bounding box center [988, 304] width 27 height 27
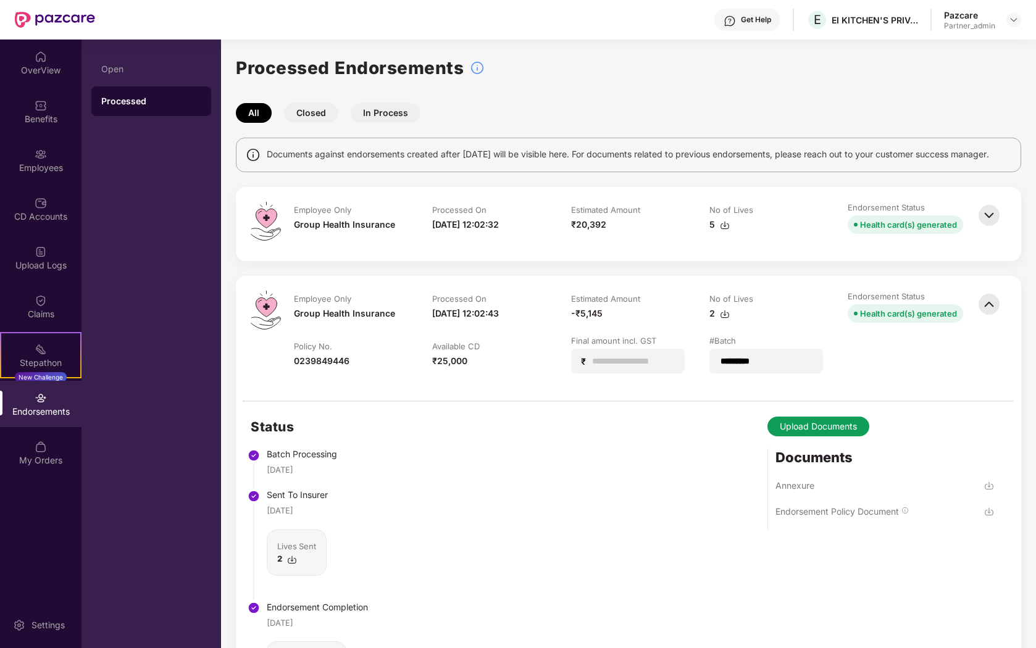
click at [848, 434] on button "Upload Documents" at bounding box center [818, 427] width 102 height 20
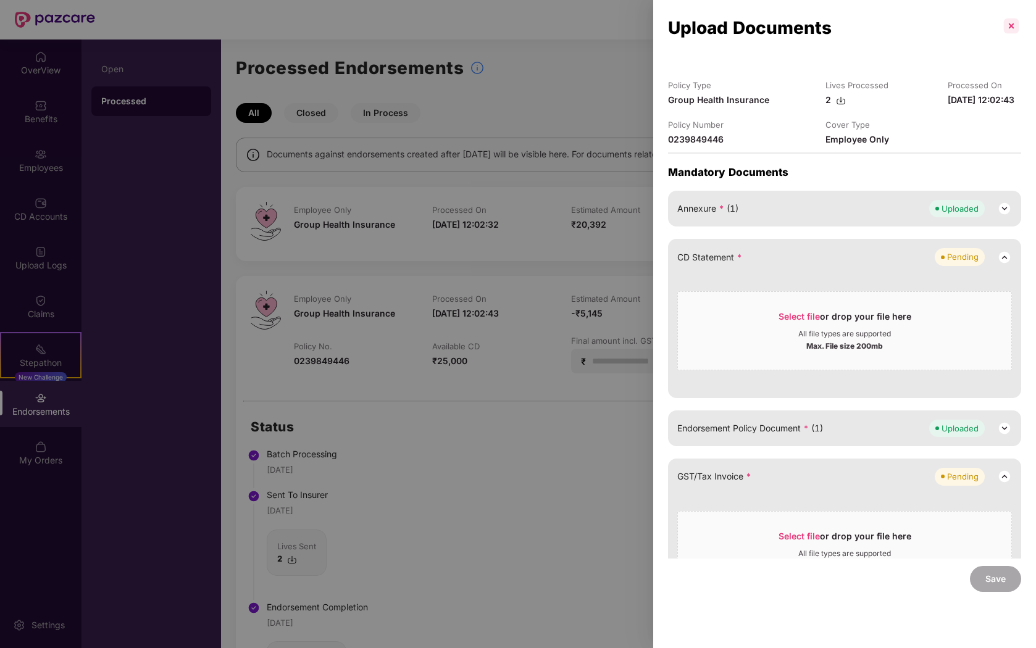
click at [1005, 24] on p at bounding box center [1011, 26] width 20 height 20
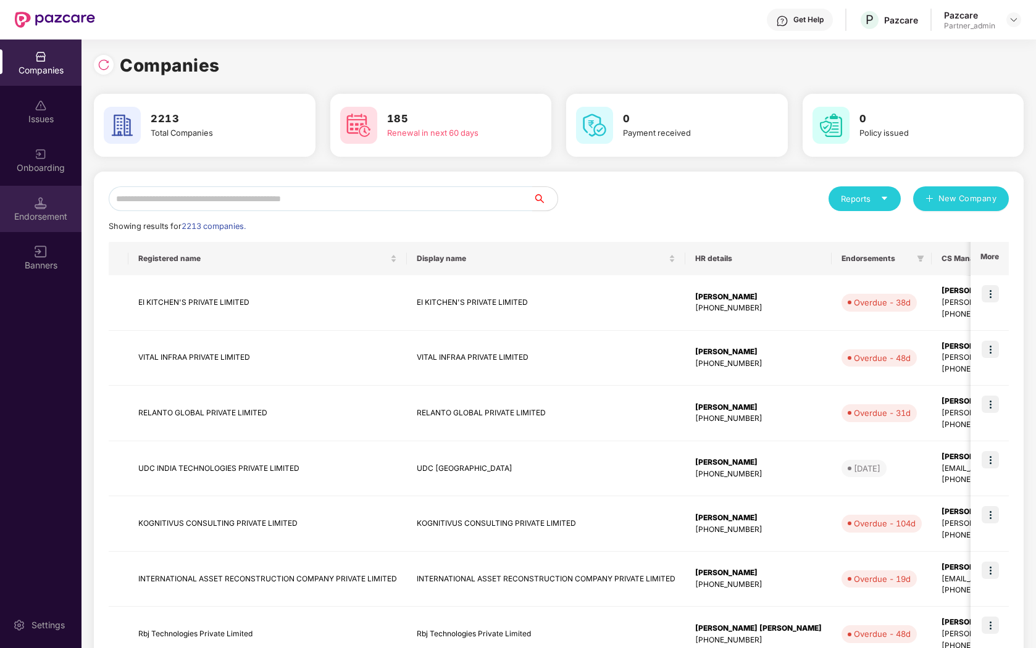
click at [55, 210] on div "Endorsement" at bounding box center [40, 216] width 81 height 12
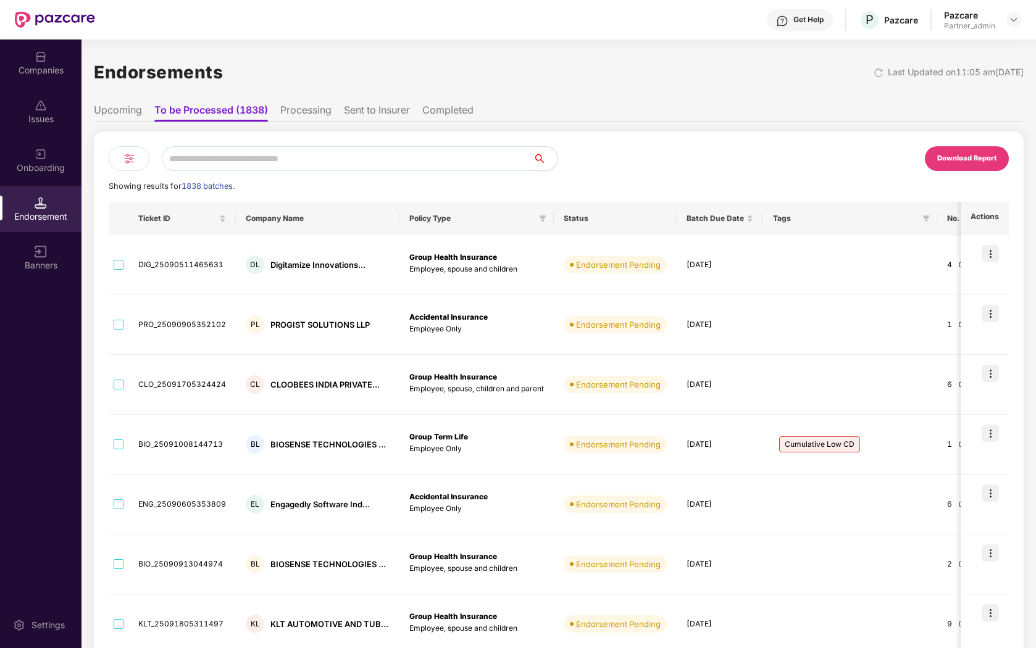
click at [397, 110] on li "Sent to Insurer" at bounding box center [377, 113] width 66 height 18
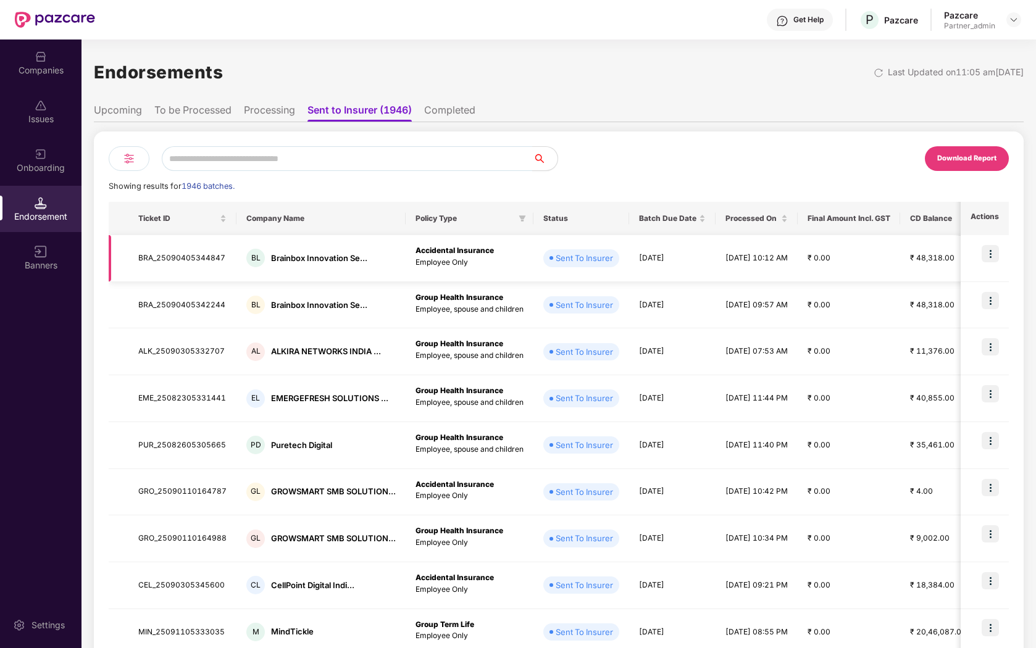
click at [988, 252] on img at bounding box center [989, 253] width 17 height 17
click at [988, 246] on img at bounding box center [989, 253] width 17 height 17
click at [41, 49] on div at bounding box center [41, 55] width 12 height 12
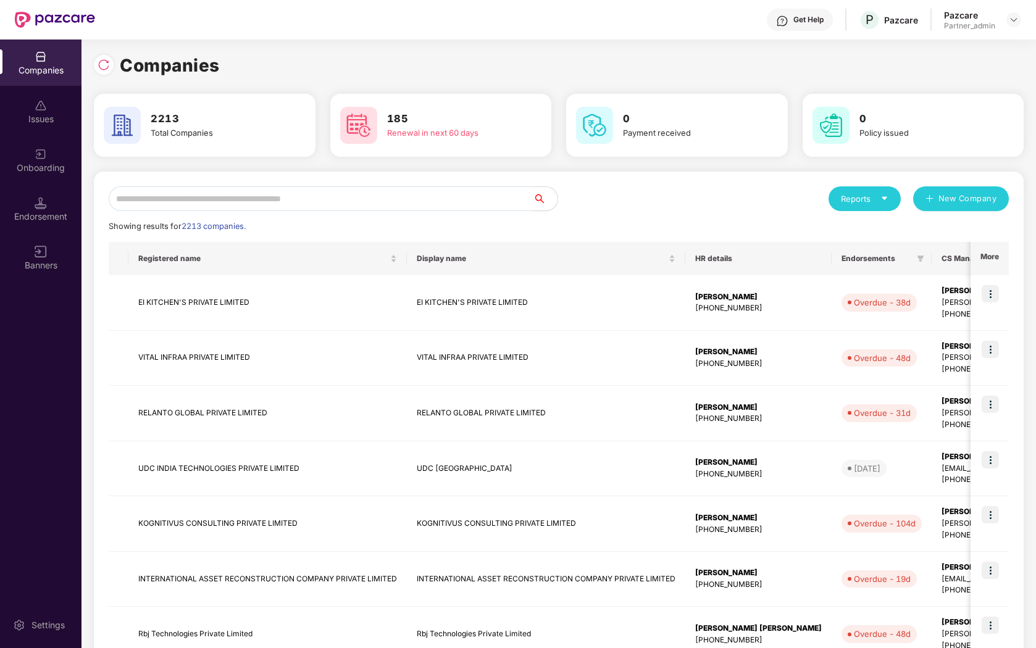
click at [246, 207] on input "text" at bounding box center [321, 198] width 424 height 25
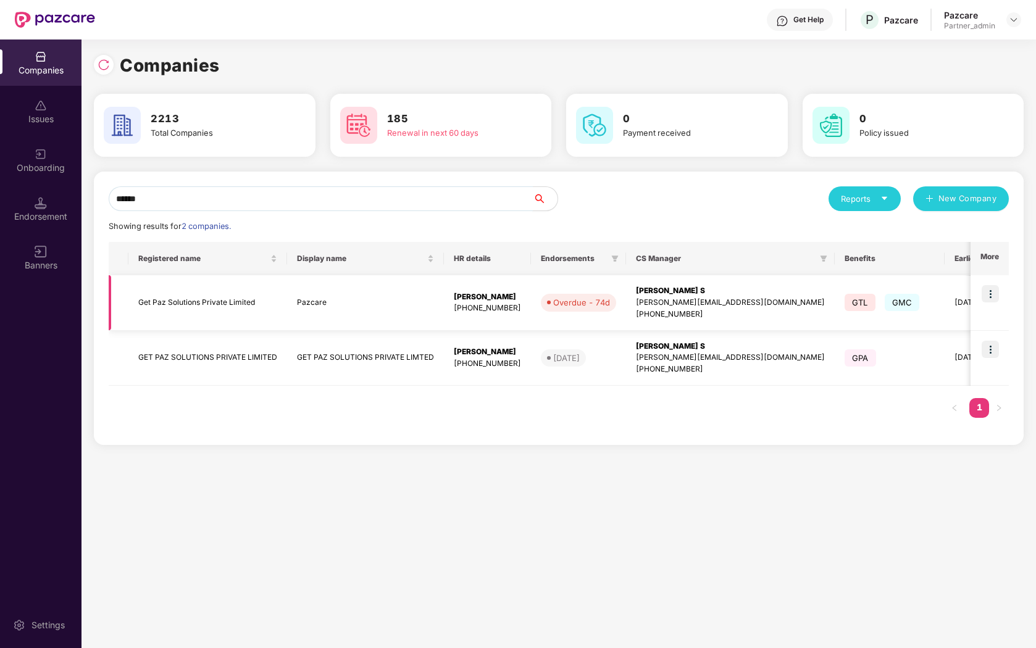
type input "******"
click at [994, 298] on img at bounding box center [989, 293] width 17 height 17
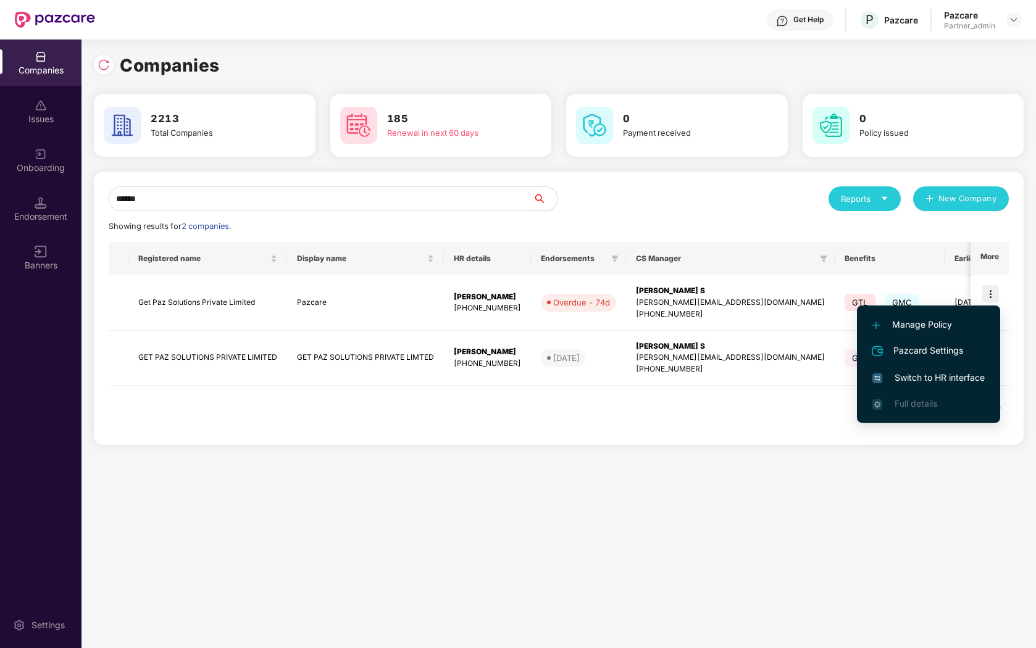
click at [920, 375] on span "Switch to HR interface" at bounding box center [928, 378] width 112 height 14
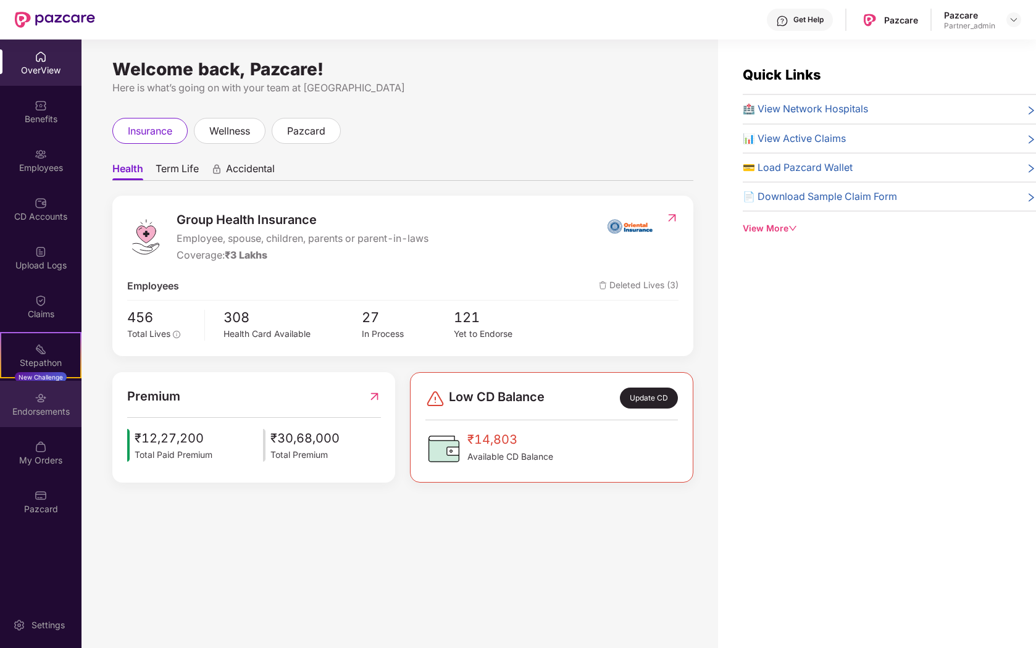
click at [23, 415] on div "Endorsements" at bounding box center [40, 412] width 81 height 12
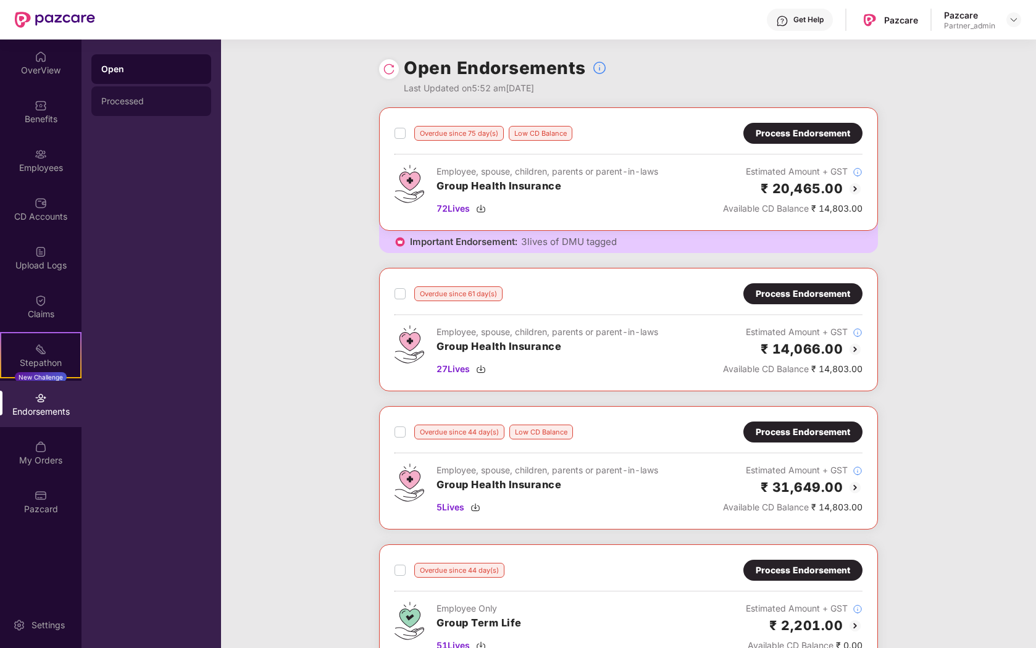
click at [131, 107] on div "Processed" at bounding box center [151, 101] width 120 height 30
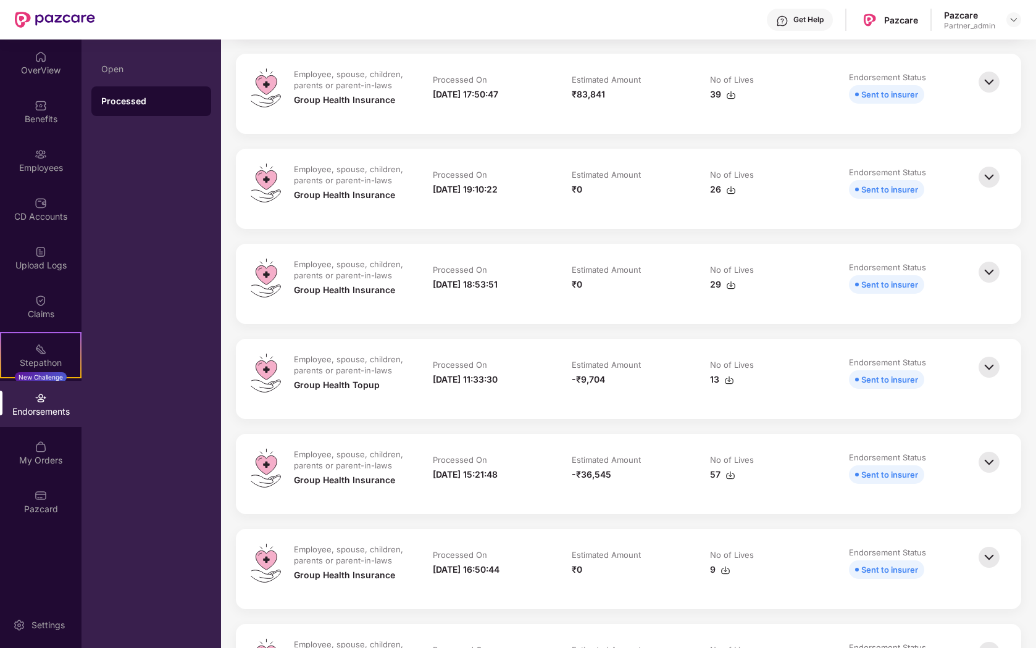
scroll to position [1082, 0]
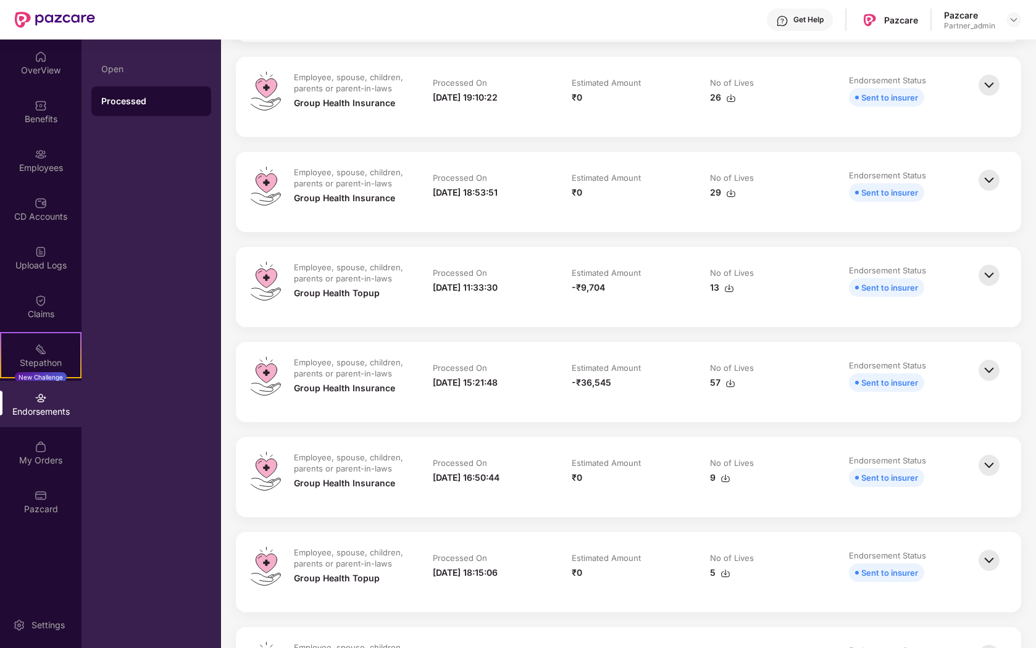
click at [980, 384] on img at bounding box center [988, 370] width 27 height 27
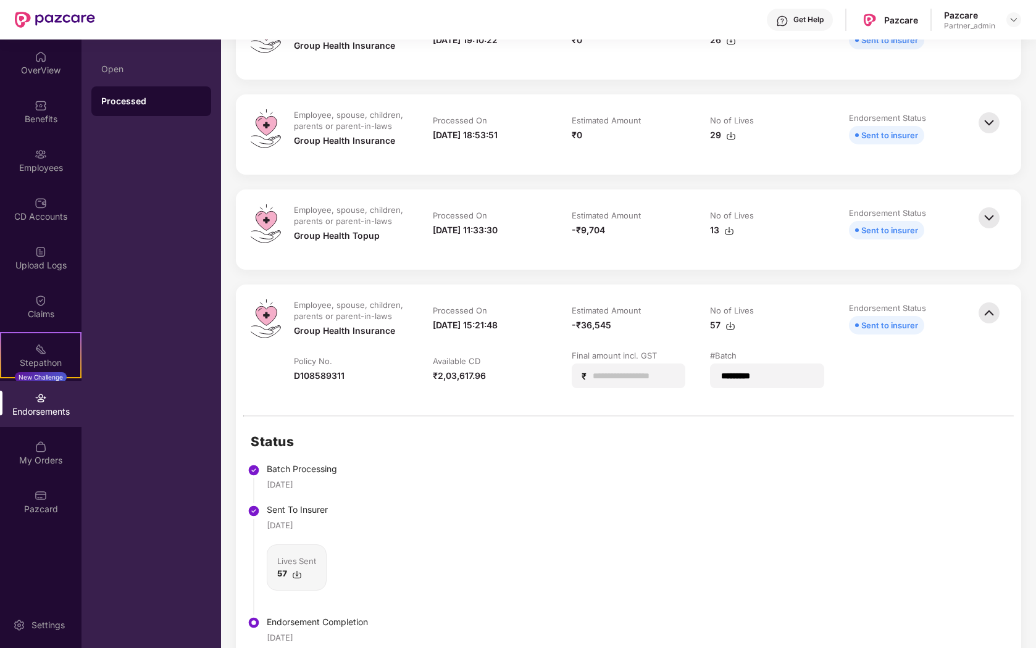
scroll to position [1138, 0]
click at [992, 328] on img at bounding box center [988, 314] width 27 height 27
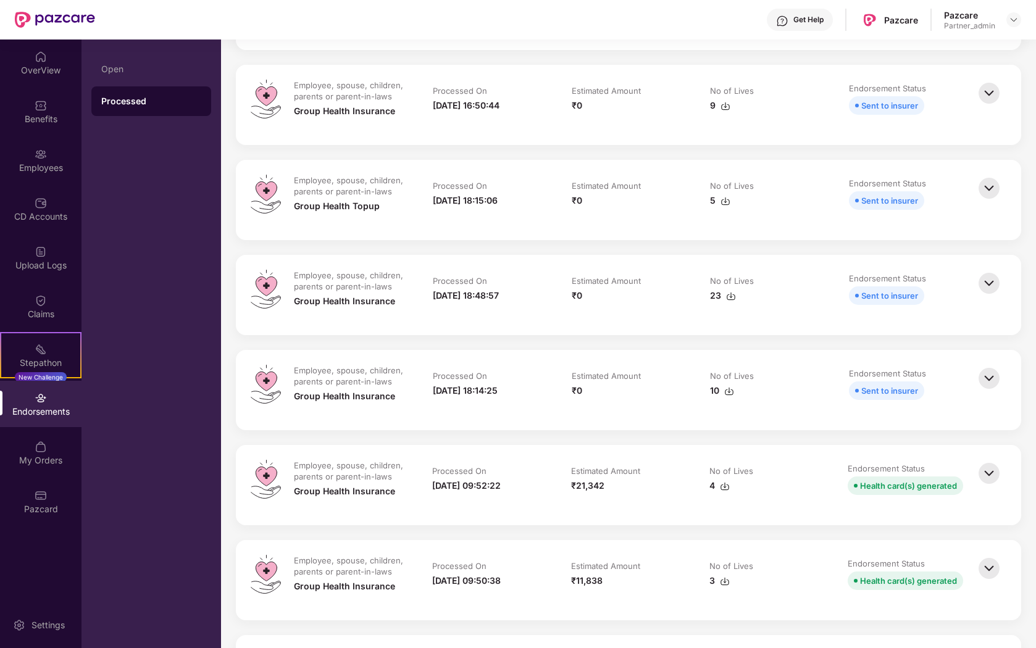
scroll to position [1800, 0]
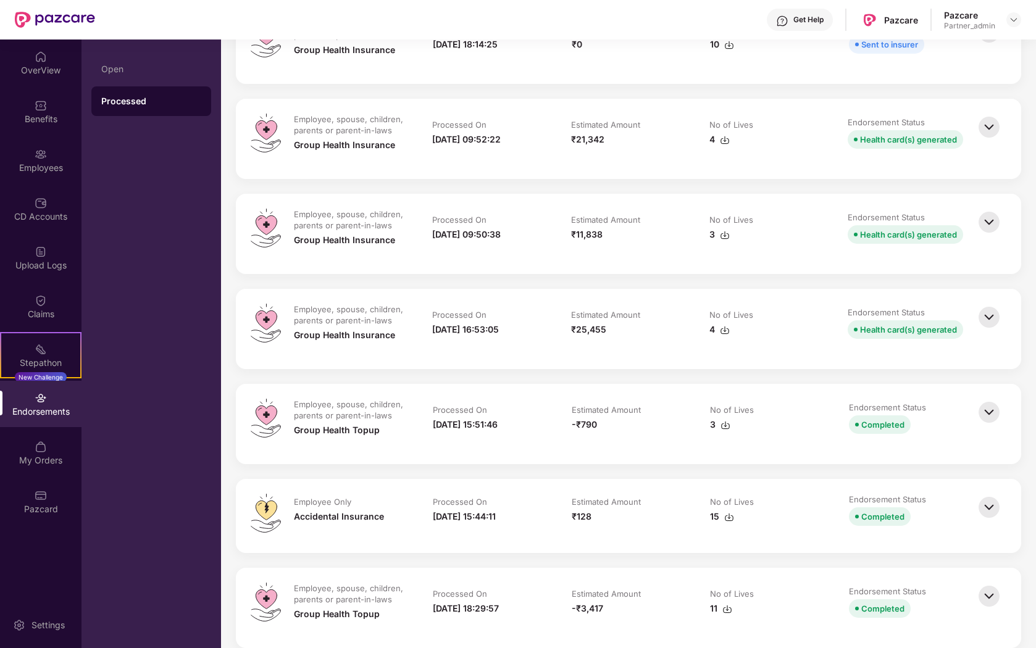
click at [980, 331] on img at bounding box center [988, 317] width 27 height 27
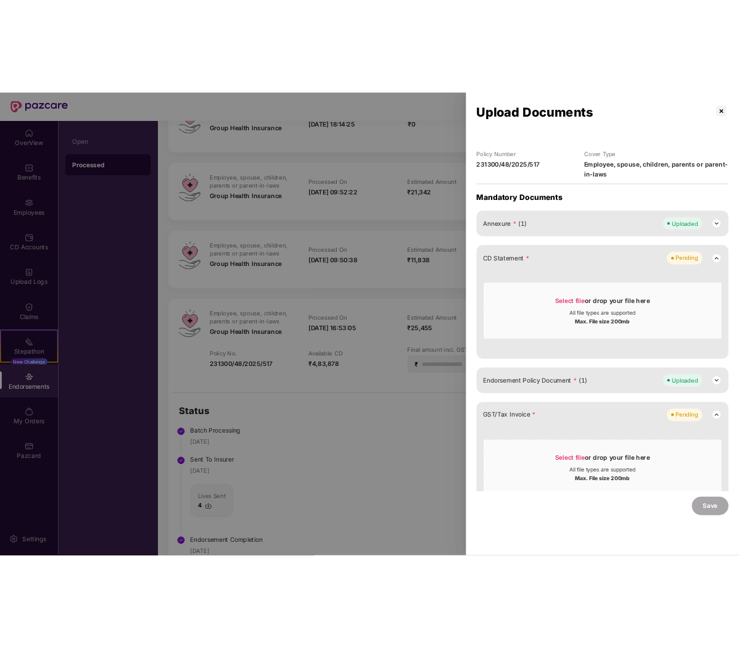
scroll to position [0, 0]
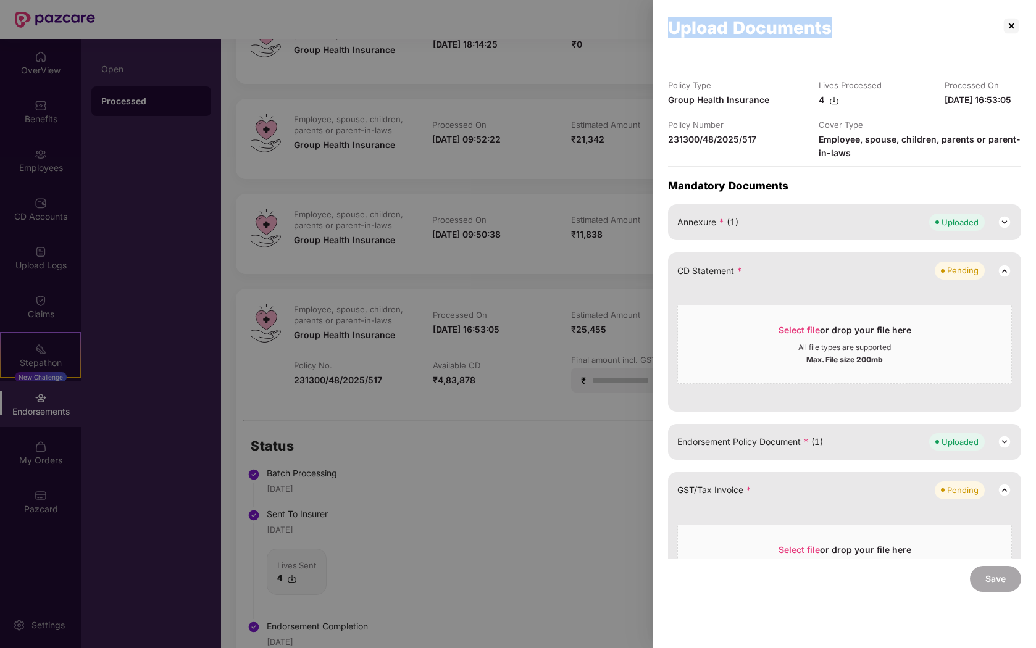
drag, startPoint x: 670, startPoint y: 25, endPoint x: 927, endPoint y: 25, distance: 257.4
click at [928, 25] on div "Upload Documents" at bounding box center [834, 28] width 333 height 14
click at [1005, 30] on p at bounding box center [1011, 26] width 20 height 20
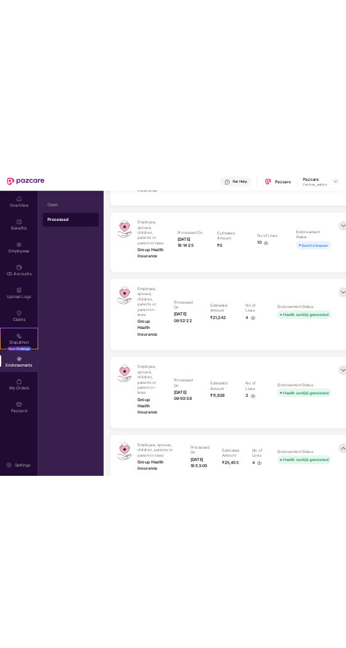
scroll to position [2421, 0]
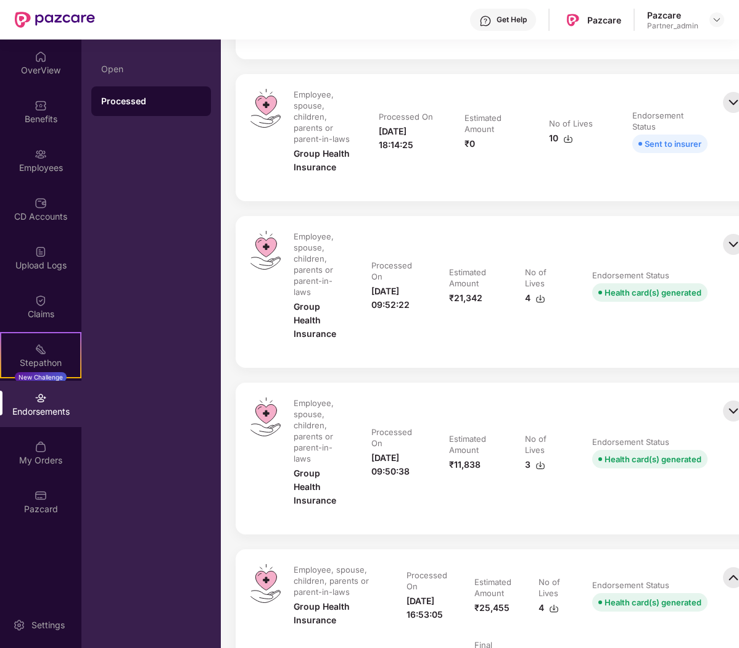
click at [725, 245] on img at bounding box center [733, 244] width 27 height 27
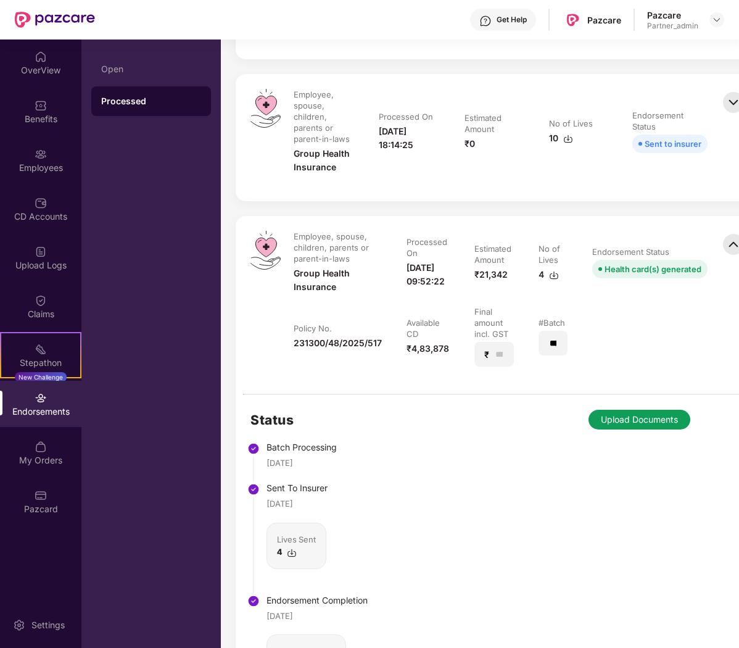
click at [652, 418] on button "Upload Documents" at bounding box center [640, 420] width 102 height 20
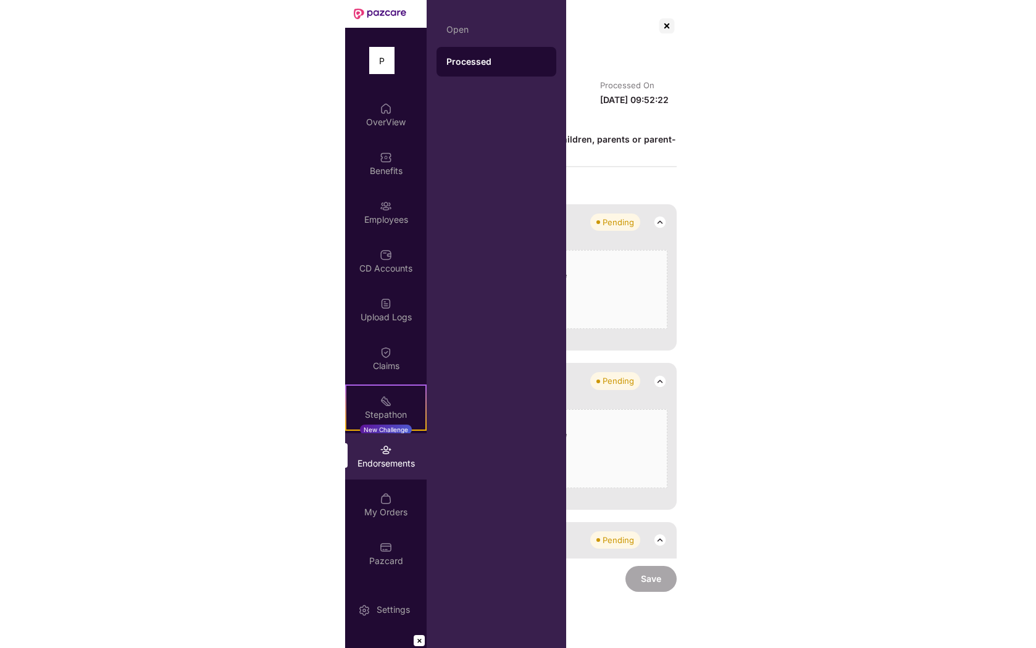
scroll to position [2421, 0]
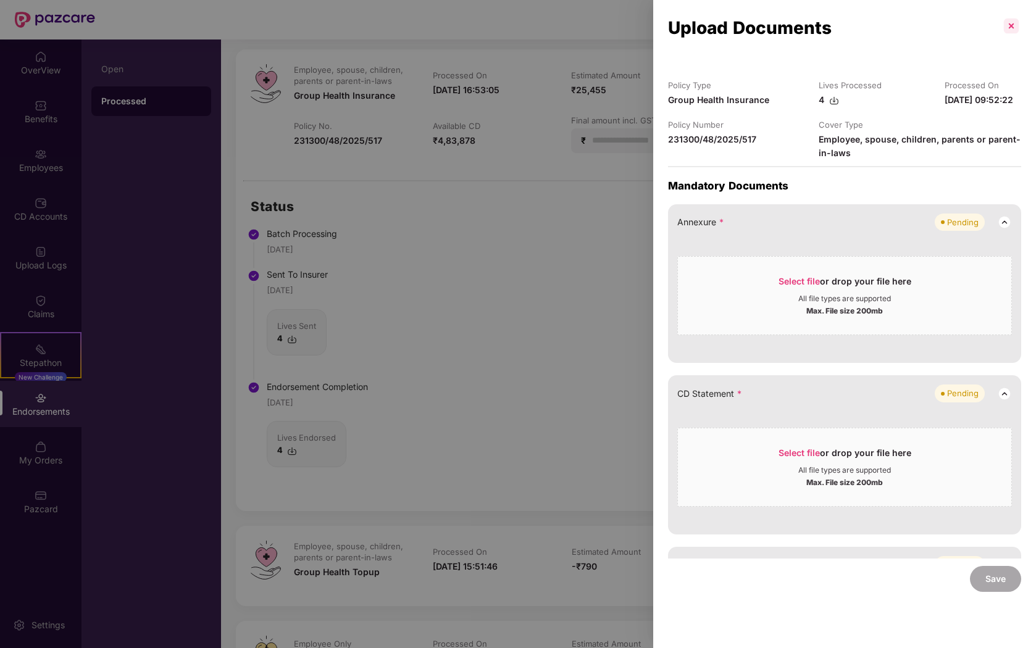
click at [346, 29] on p at bounding box center [1011, 26] width 20 height 20
